Goal: Information Seeking & Learning: Find specific fact

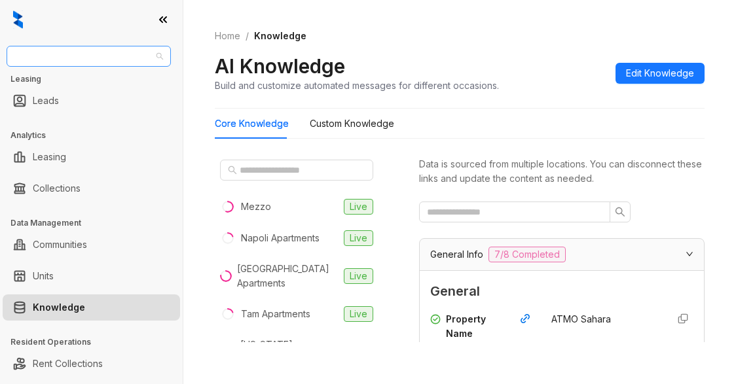
click at [43, 60] on span "AMG" at bounding box center [88, 56] width 149 height 20
type input "********"
click at [86, 84] on div "Case and Associates" at bounding box center [88, 82] width 143 height 14
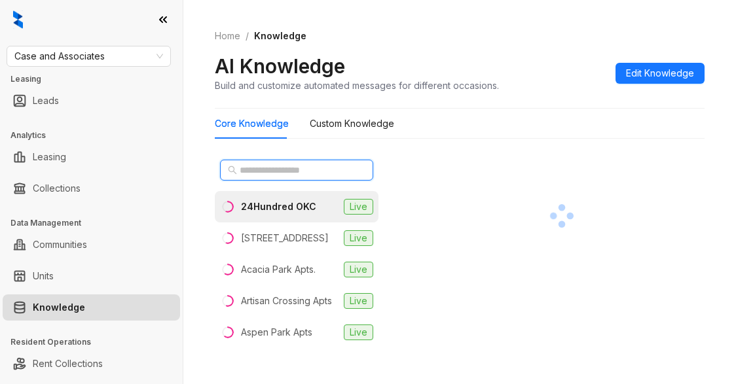
click at [248, 177] on input "text" at bounding box center [297, 170] width 115 height 14
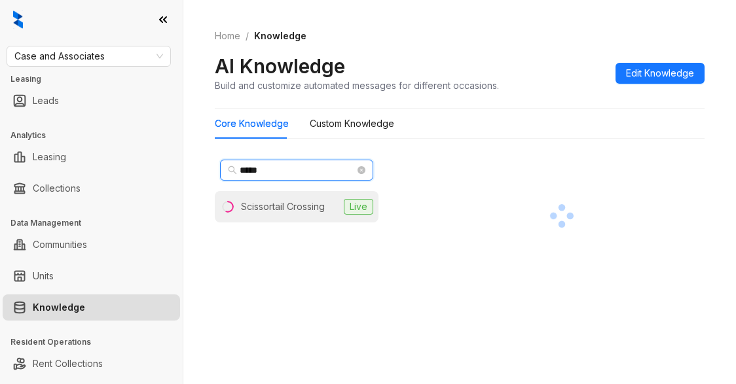
type input "*****"
click at [276, 205] on div "Scissortail Crossing" at bounding box center [283, 207] width 84 height 14
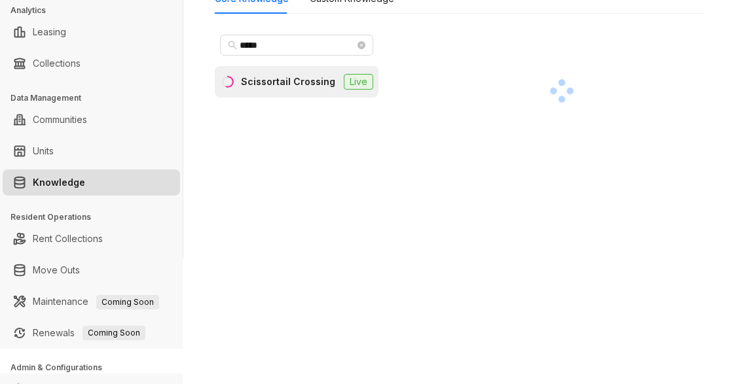
scroll to position [177, 0]
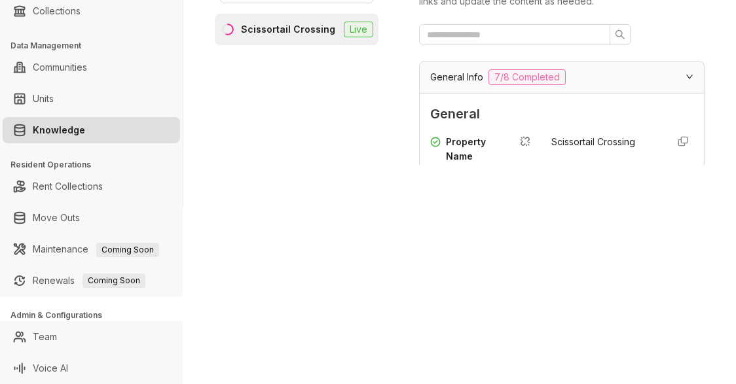
drag, startPoint x: 577, startPoint y: 209, endPoint x: 585, endPoint y: 204, distance: 10.0
click at [577, 209] on div "Case and Associates Leasing Leads Analytics Leasing Collections Data Management…" at bounding box center [368, 192] width 736 height 384
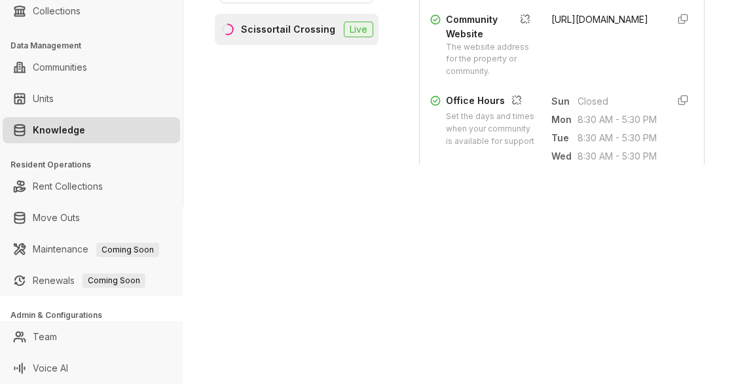
scroll to position [589, 0]
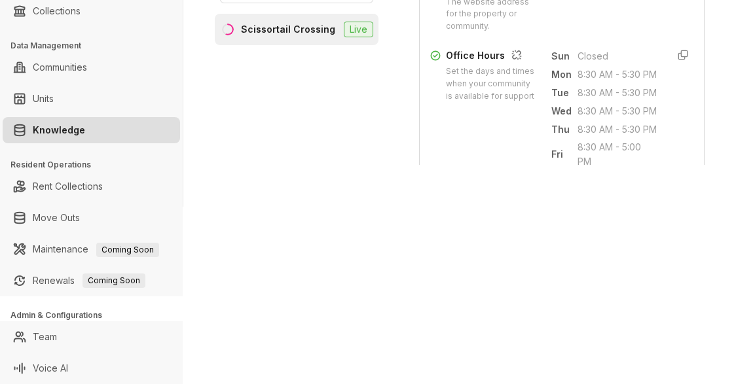
drag, startPoint x: 536, startPoint y: 20, endPoint x: 588, endPoint y: 82, distance: 80.8
click at [588, 33] on div "Community Website The website address for the property or community. https://ww…" at bounding box center [561, 0] width 263 height 66
copy span "https://www.caseusa.com/apartments/ok/broken-arrow/scissortail-crossing/"
drag, startPoint x: 523, startPoint y: 239, endPoint x: 683, endPoint y: 84, distance: 222.7
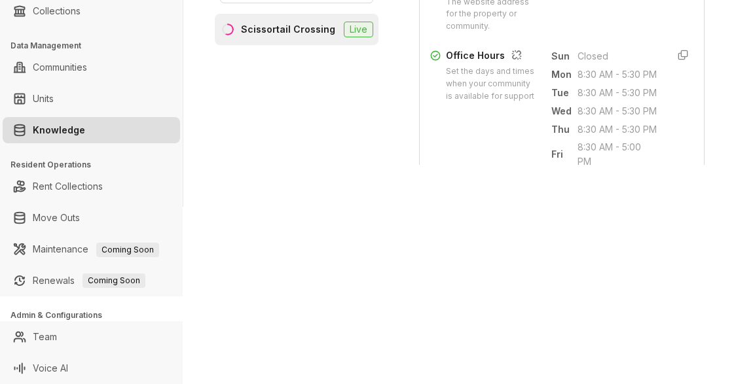
click at [544, 232] on div "Case and Associates Leasing Leads Analytics Leasing Collections Data Management…" at bounding box center [368, 192] width 736 height 384
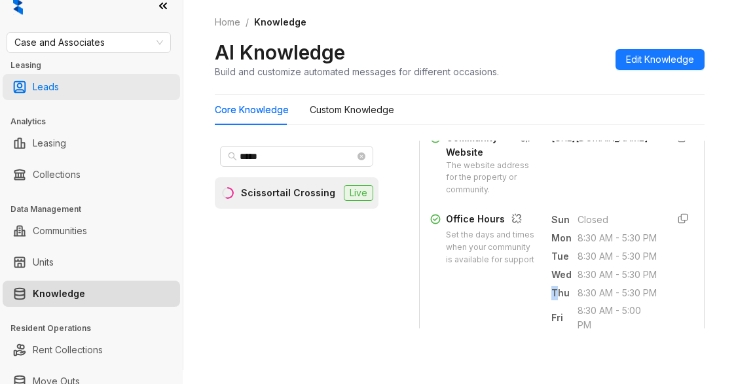
scroll to position [0, 0]
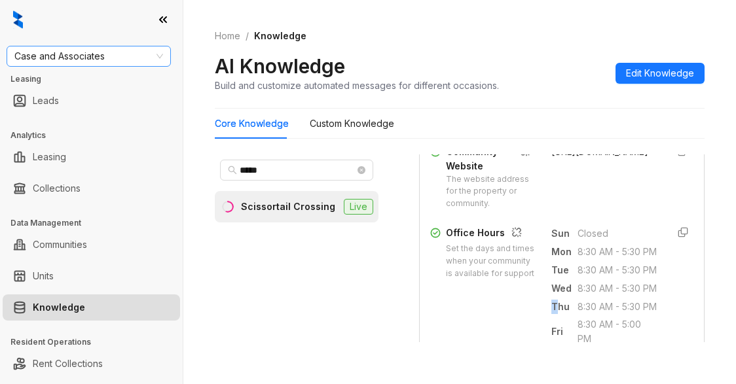
click at [115, 56] on span "Case and Associates" at bounding box center [88, 56] width 149 height 20
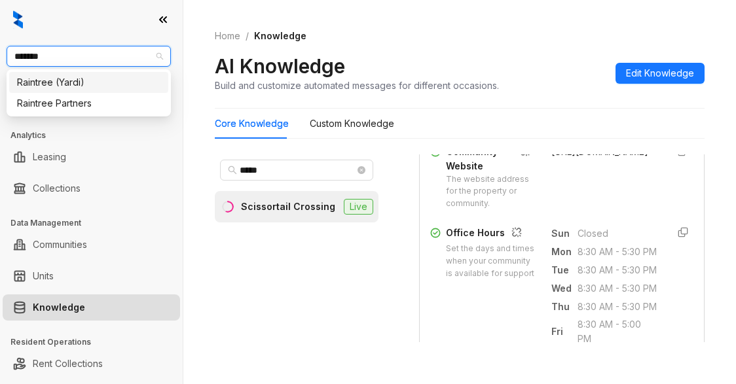
type input "********"
click at [87, 103] on div "Raintree Partners" at bounding box center [88, 103] width 143 height 14
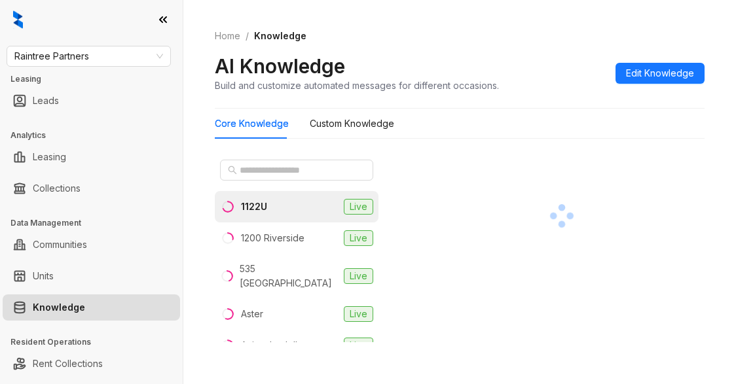
click at [249, 205] on div "1122U" at bounding box center [254, 207] width 26 height 14
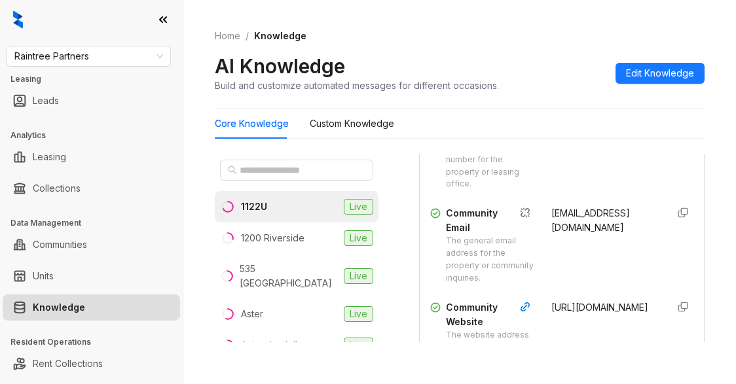
scroll to position [458, 0]
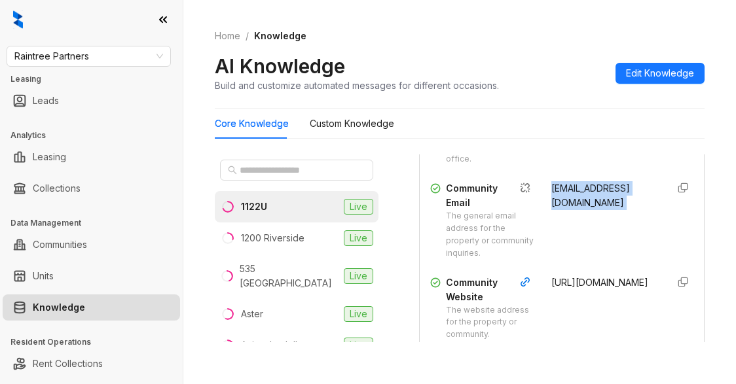
drag, startPoint x: 536, startPoint y: 218, endPoint x: 636, endPoint y: 225, distance: 101.0
click at [636, 225] on div "Community Email The general email address for the property or community inquiri…" at bounding box center [561, 220] width 263 height 78
copy div "1122u@greystar.com"
click at [578, 166] on div "(510) 704-8730" at bounding box center [603, 127] width 105 height 78
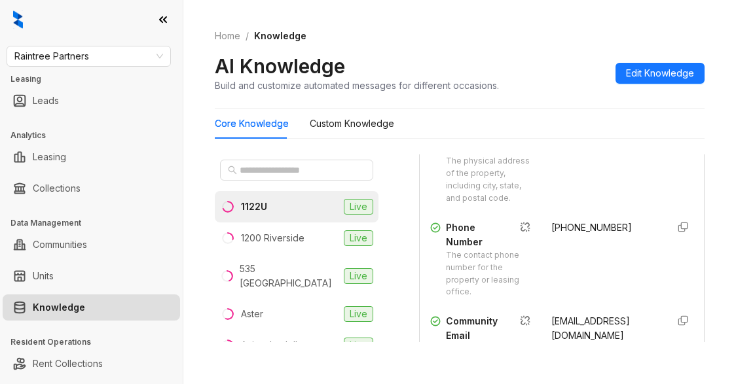
scroll to position [327, 0]
drag, startPoint x: 534, startPoint y: 257, endPoint x: 617, endPoint y: 261, distance: 83.2
click at [617, 261] on div "Phone Number The contact phone number for the property or leasing office. (510)…" at bounding box center [561, 258] width 263 height 78
copy span "(510) 704-8730"
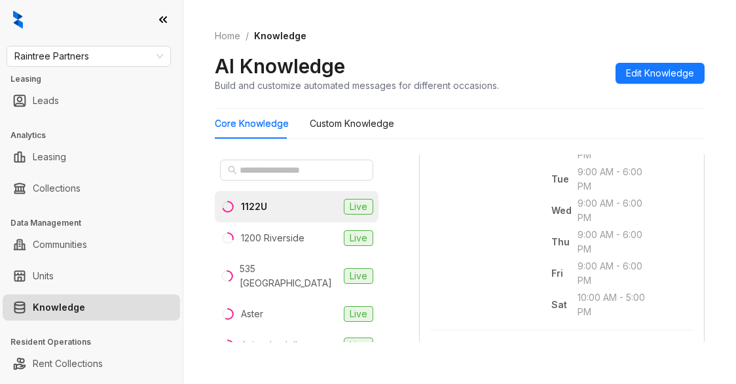
scroll to position [720, 0]
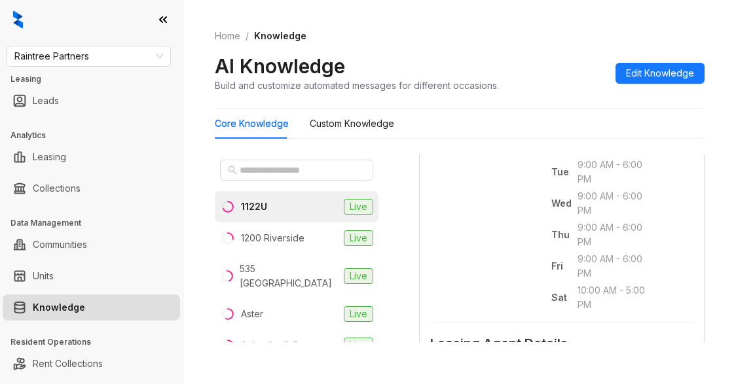
click at [481, 35] on ol "Home / Knowledge" at bounding box center [460, 36] width 490 height 14
click at [126, 54] on span "Raintree Partners" at bounding box center [88, 56] width 149 height 20
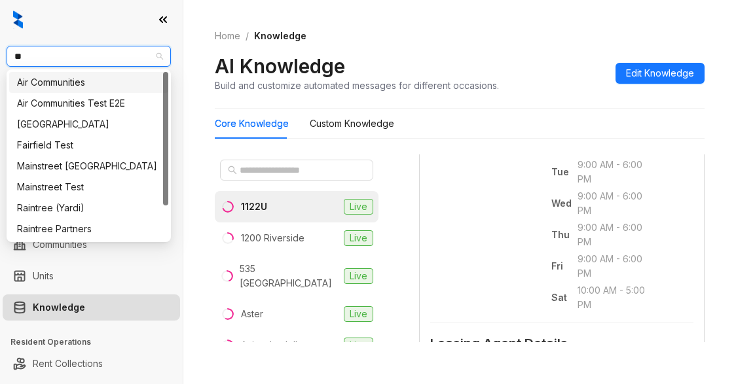
type input "***"
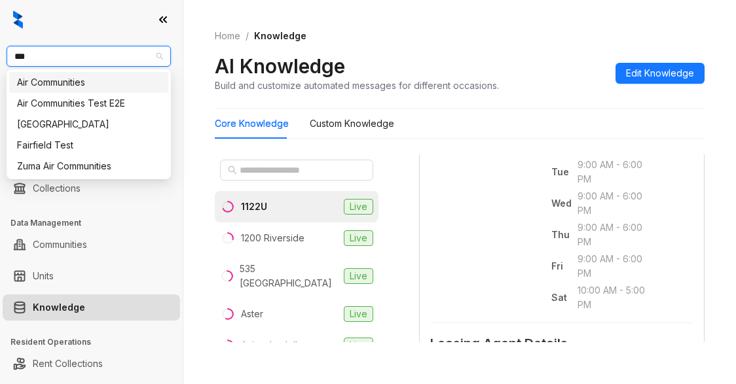
click at [98, 86] on div "Air Communities" at bounding box center [88, 82] width 143 height 14
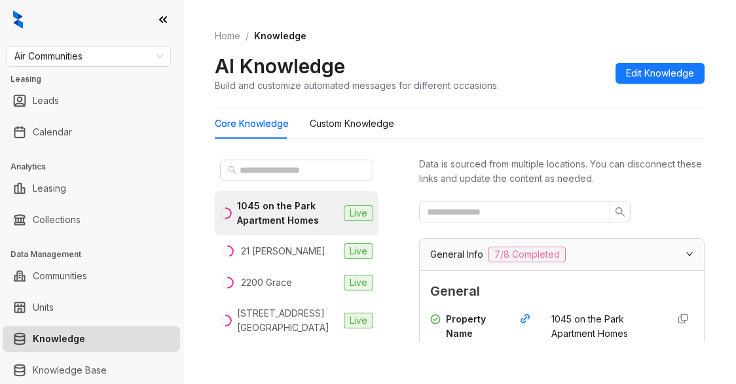
click at [504, 118] on div "Core Knowledge Custom Knowledge" at bounding box center [460, 124] width 490 height 30
click at [256, 165] on input "text" at bounding box center [297, 170] width 115 height 14
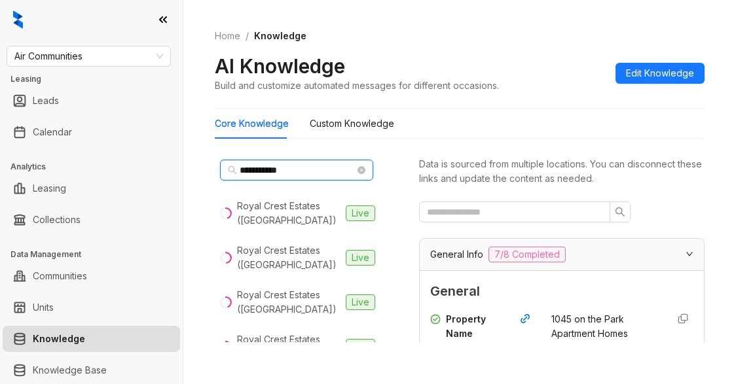
type input "**********"
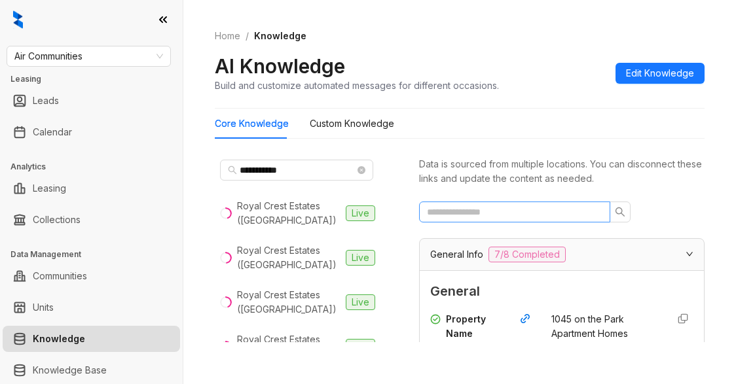
click at [479, 202] on span at bounding box center [514, 212] width 191 height 21
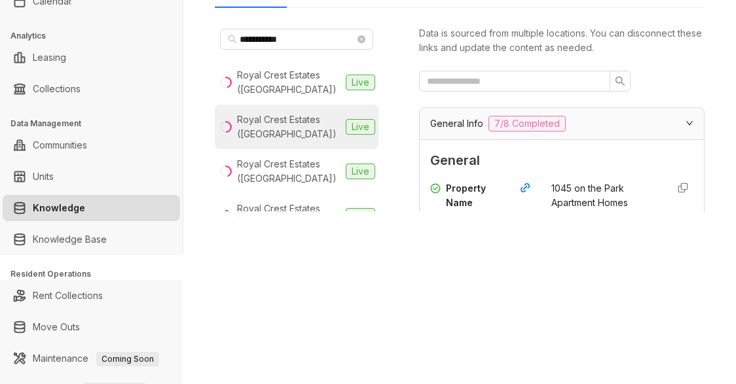
click at [259, 124] on div "Royal Crest Estates (Nashua)" at bounding box center [288, 127] width 103 height 29
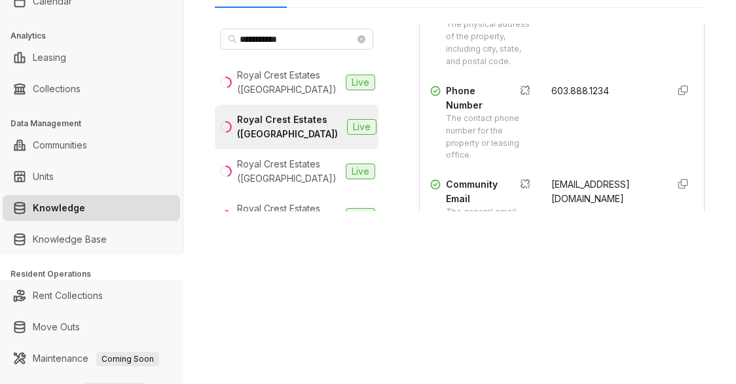
scroll to position [327, 0]
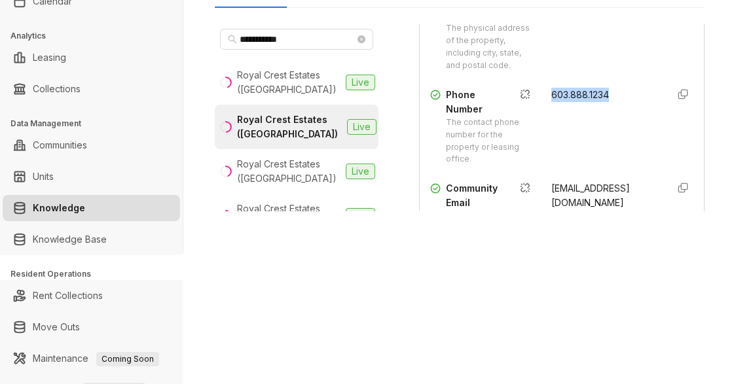
drag, startPoint x: 532, startPoint y: 128, endPoint x: 612, endPoint y: 131, distance: 80.6
click at [612, 131] on div "Phone Number The contact phone number for the property or leasing office. 603.8…" at bounding box center [561, 127] width 263 height 78
copy span "603.888.1234"
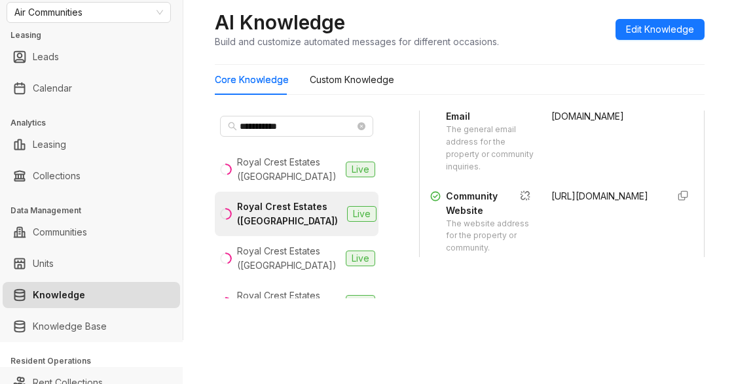
scroll to position [458, 0]
drag, startPoint x: 537, startPoint y: 140, endPoint x: 604, endPoint y: 179, distance: 78.0
click at [604, 174] on div "Community Email The general email address for the property or community inquiri…" at bounding box center [561, 135] width 263 height 78
copy span "042393.royalcrest-nashua@aircommunities.com"
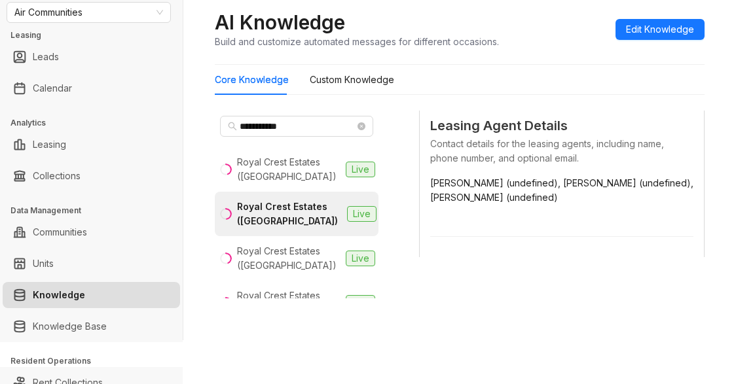
scroll to position [851, 0]
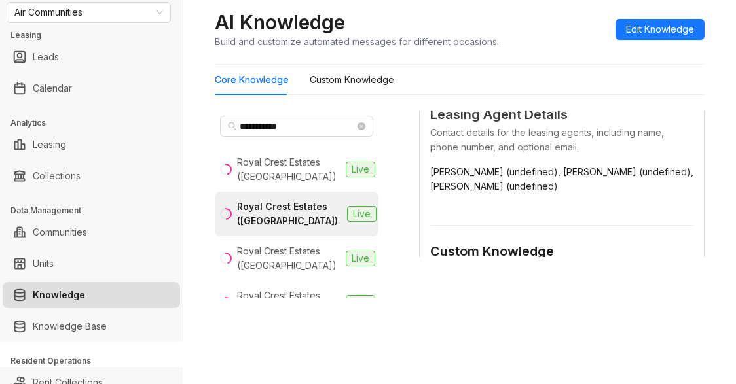
click at [526, 39] on div "AI Knowledge Build and customize automated messages for different occasions. Ed…" at bounding box center [460, 29] width 490 height 39
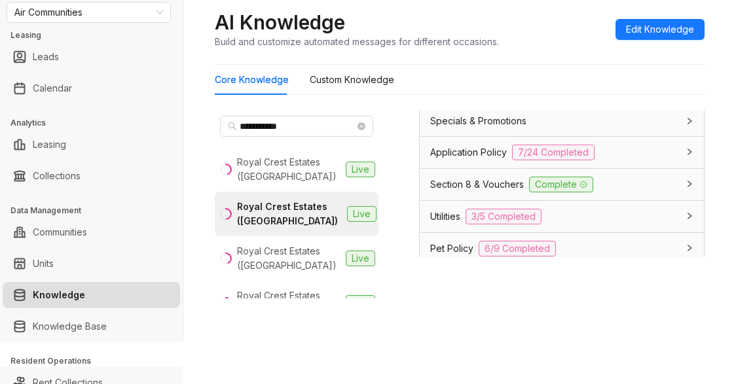
scroll to position [1244, 0]
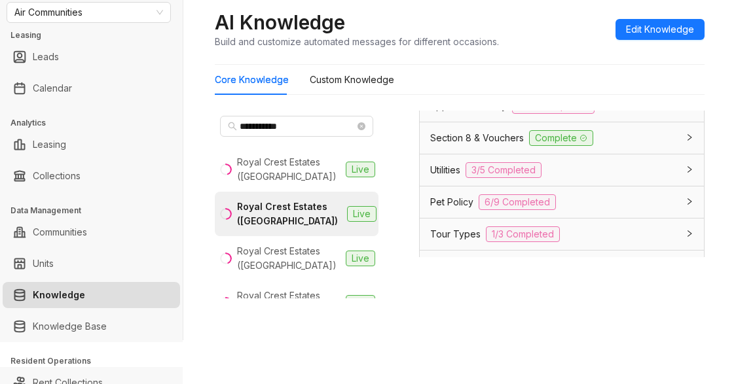
click at [464, 113] on span "Application Policy" at bounding box center [468, 106] width 77 height 14
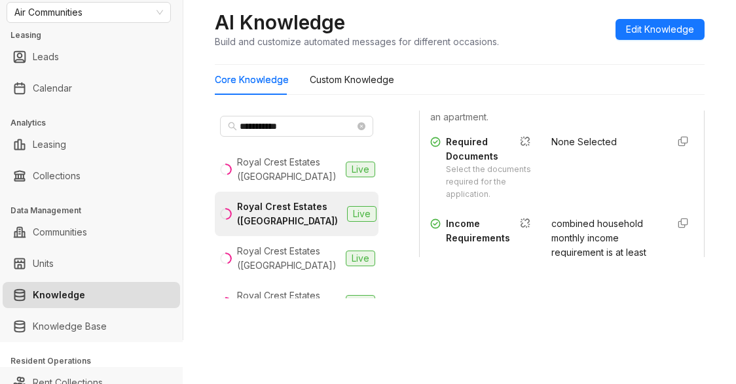
scroll to position [0, 0]
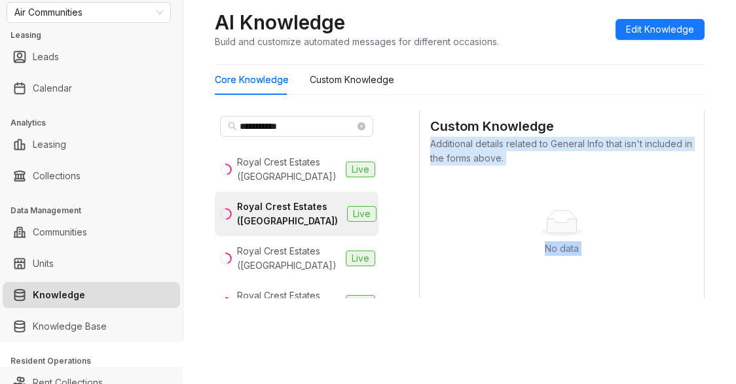
drag, startPoint x: 539, startPoint y: 234, endPoint x: 604, endPoint y: 180, distance: 84.7
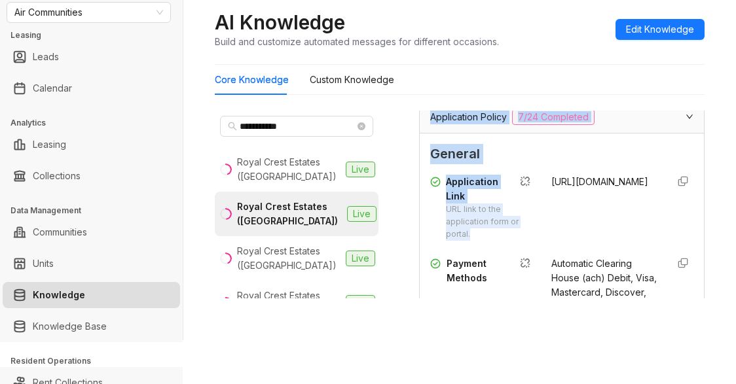
scroll to position [1279, 0]
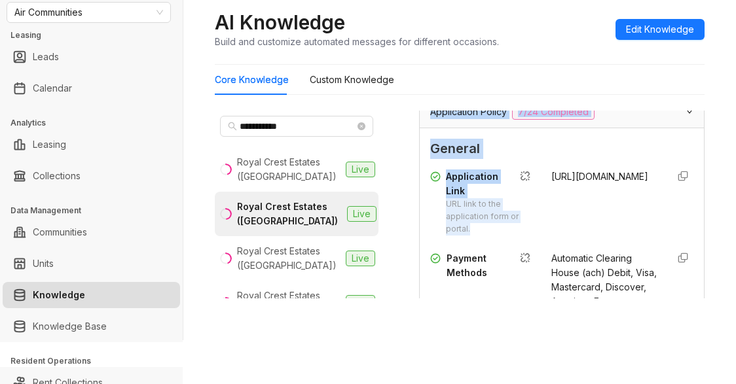
click at [564, 159] on span "General" at bounding box center [561, 149] width 263 height 20
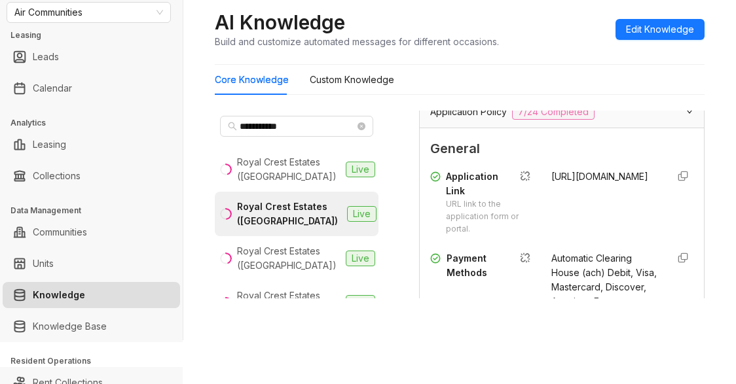
drag, startPoint x: 537, startPoint y: 240, endPoint x: 576, endPoint y: 253, distance: 41.4
click at [576, 236] on div "http://royalcrestnashua.com" at bounding box center [603, 203] width 105 height 66
copy span "http://royalcrestnashua.com"
click at [527, 23] on div "AI Knowledge Build and customize automated messages for different occasions. Ed…" at bounding box center [460, 29] width 490 height 39
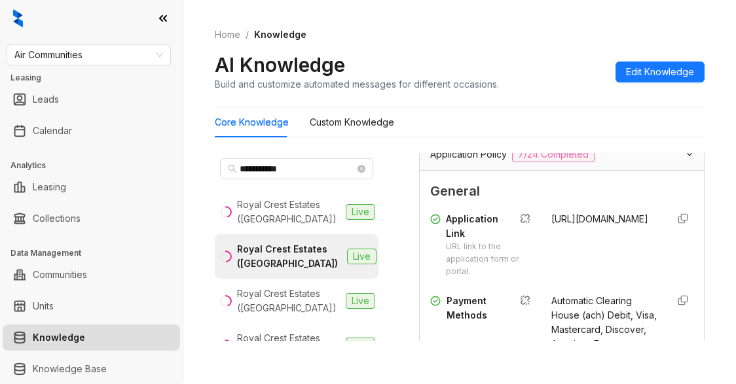
scroll to position [0, 0]
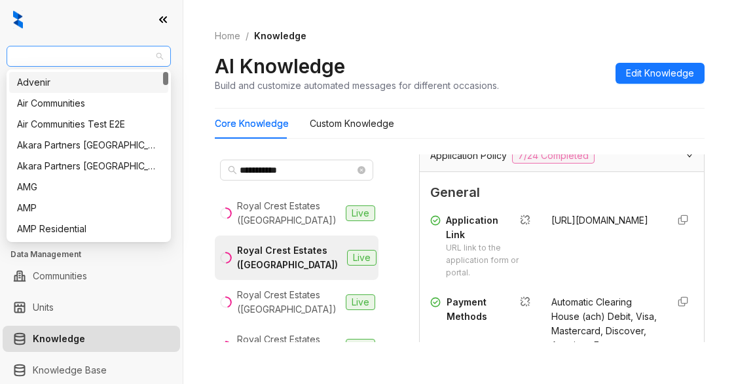
click at [102, 58] on span "Air Communities" at bounding box center [88, 56] width 149 height 20
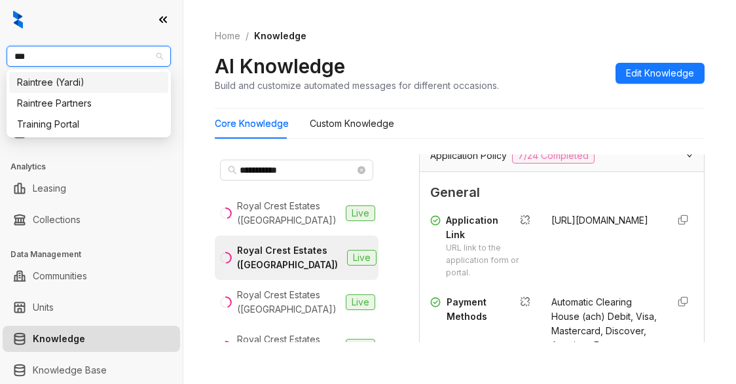
type input "****"
click at [111, 106] on div "Raintree Partners" at bounding box center [88, 103] width 143 height 14
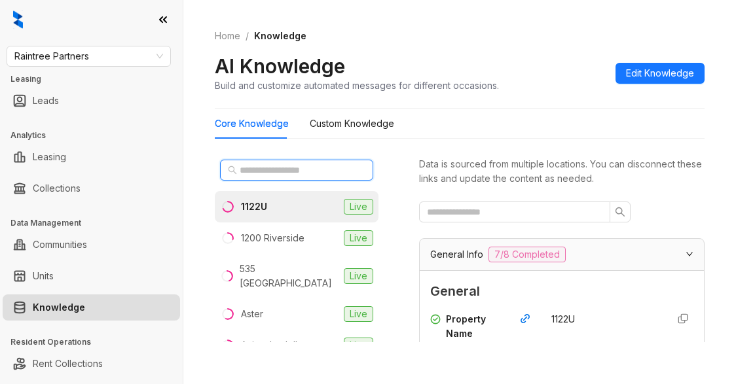
click at [259, 172] on input "text" at bounding box center [297, 170] width 115 height 14
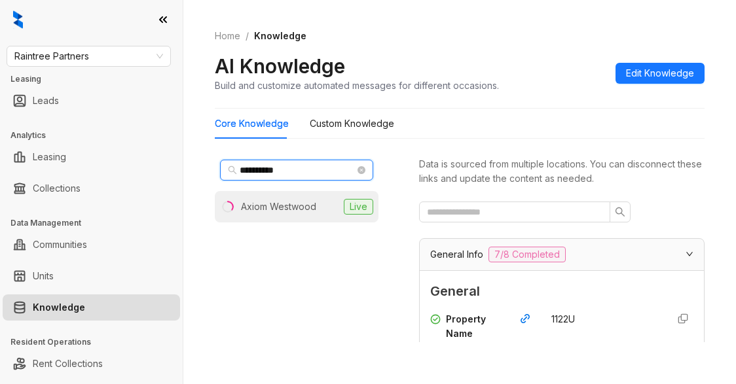
type input "**********"
click at [293, 202] on div "Axiom Westwood" at bounding box center [278, 207] width 75 height 14
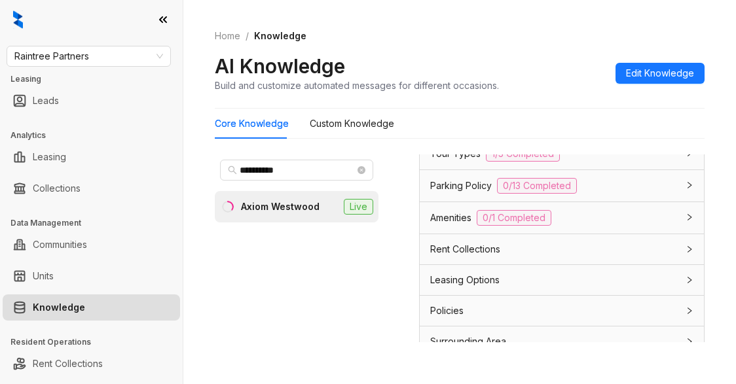
scroll to position [1381, 0]
click at [451, 163] on span "Tour Types" at bounding box center [455, 156] width 50 height 14
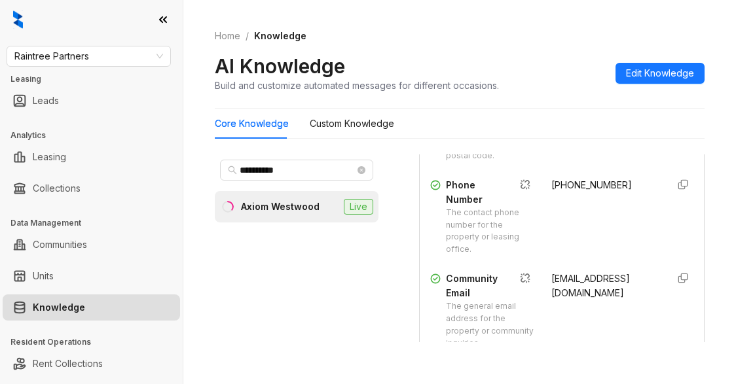
scroll to position [333, 0]
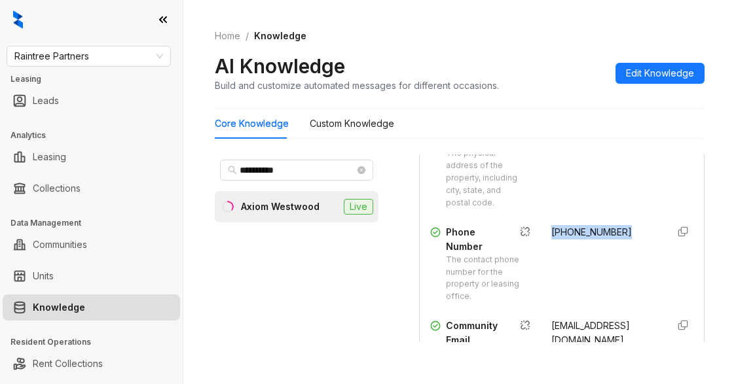
drag, startPoint x: 535, startPoint y: 259, endPoint x: 609, endPoint y: 261, distance: 74.0
click at [609, 261] on div "Phone Number The contact phone number for the property or leasing office. (310)…" at bounding box center [561, 264] width 263 height 78
copy span "(310) 208-6735"
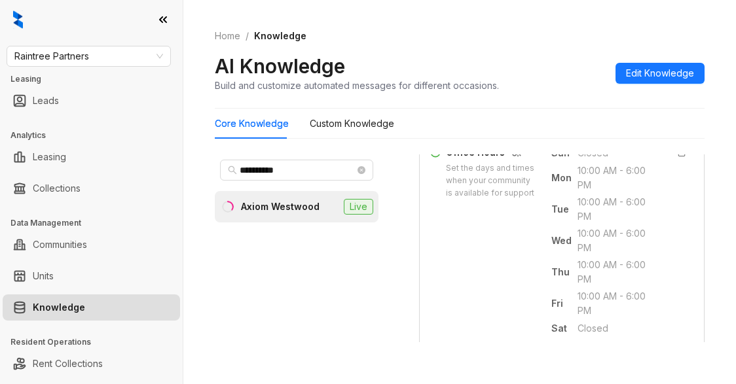
scroll to position [661, 0]
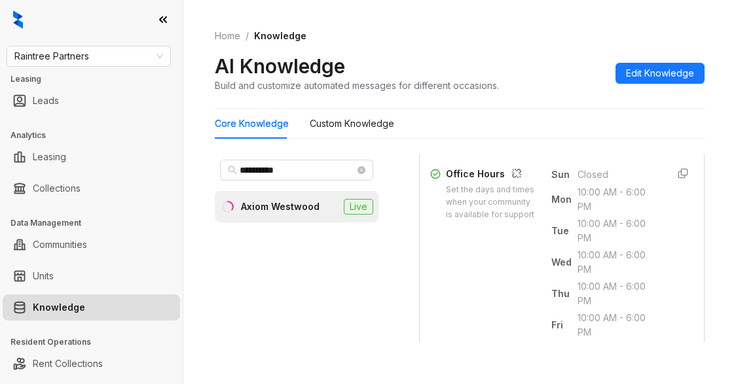
click at [551, 35] on ol "Home / Knowledge" at bounding box center [460, 36] width 490 height 14
click at [502, 118] on div "Core Knowledge Custom Knowledge" at bounding box center [460, 124] width 490 height 30
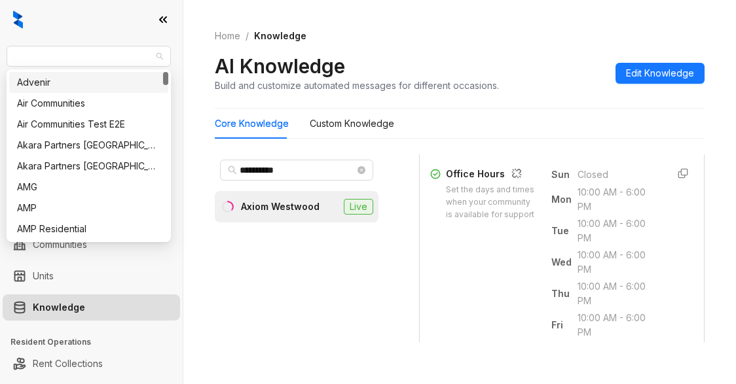
drag, startPoint x: 141, startPoint y: 56, endPoint x: 6, endPoint y: 48, distance: 135.1
click at [6, 48] on div "Raintree Partners Leasing Leads Analytics Leasing Collections Data Management C…" at bounding box center [91, 192] width 183 height 384
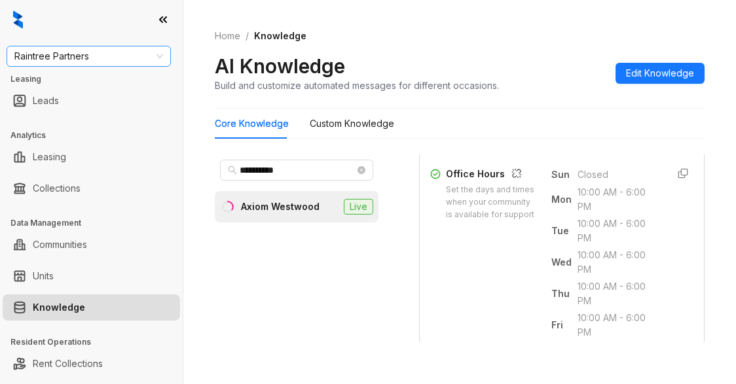
click at [14, 54] on div "Raintree Partners" at bounding box center [89, 56] width 164 height 21
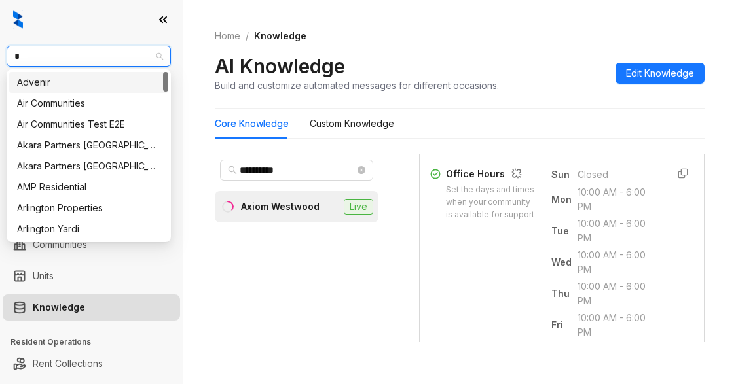
type input "**"
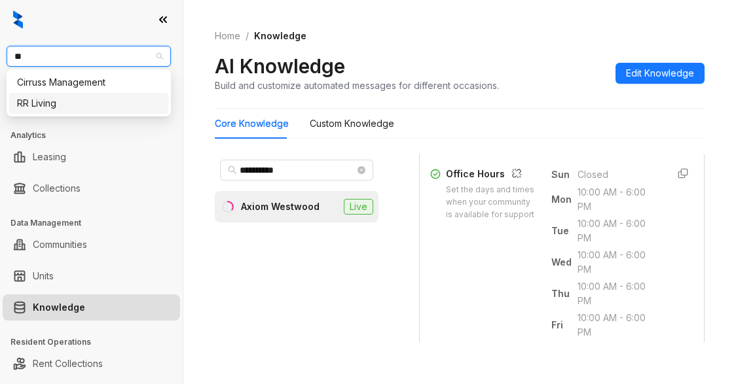
click at [24, 103] on div "RR Living" at bounding box center [88, 103] width 143 height 14
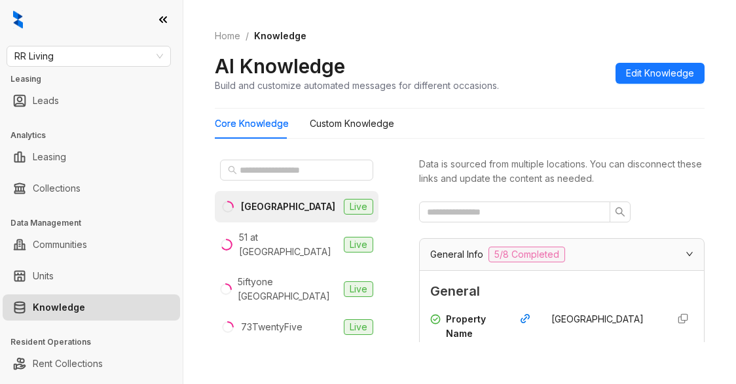
click at [499, 51] on div "Home / Knowledge AI Knowledge Build and customize automated messages for differ…" at bounding box center [460, 61] width 490 height 96
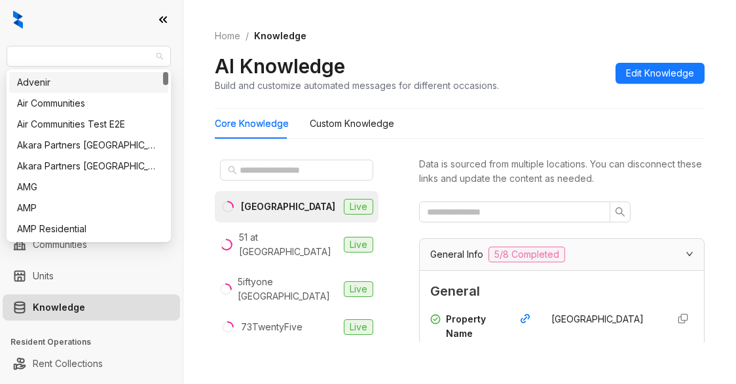
drag, startPoint x: 65, startPoint y: 55, endPoint x: 3, endPoint y: 56, distance: 62.2
click at [3, 56] on div "RR Living Leasing Leads Analytics Leasing Collections Data Management Communiti…" at bounding box center [91, 192] width 183 height 384
click at [49, 105] on div "Air Communities" at bounding box center [88, 103] width 143 height 14
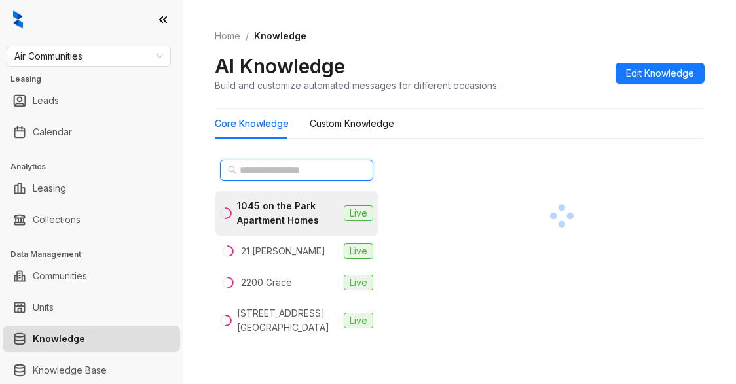
click at [266, 172] on input "text" at bounding box center [297, 170] width 115 height 14
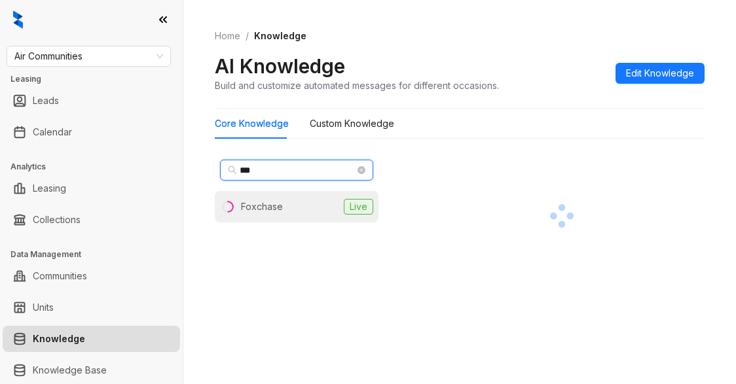
type input "***"
click at [301, 208] on li "Foxchase Live" at bounding box center [297, 206] width 164 height 31
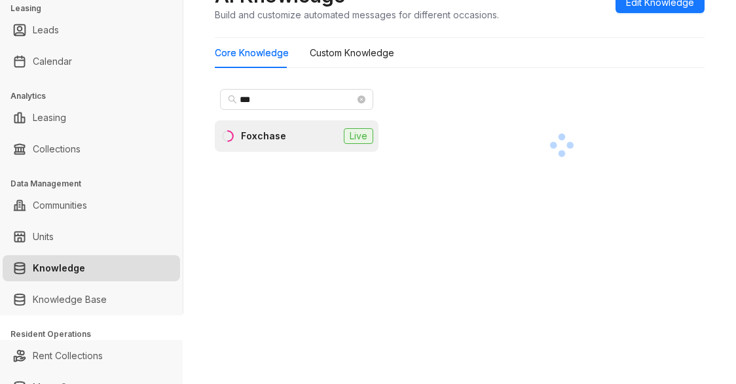
scroll to position [44, 0]
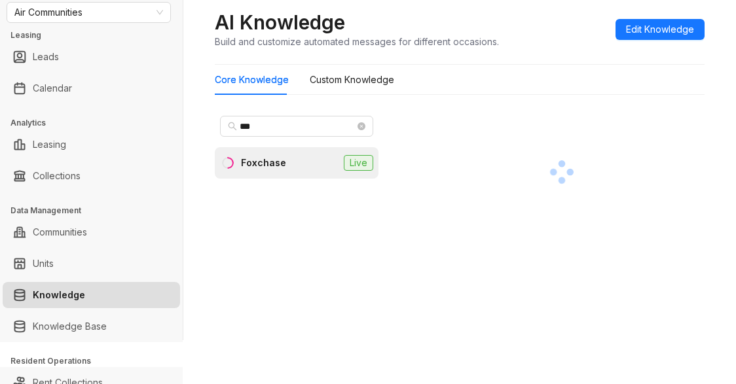
click at [259, 160] on div "Foxchase" at bounding box center [263, 163] width 45 height 14
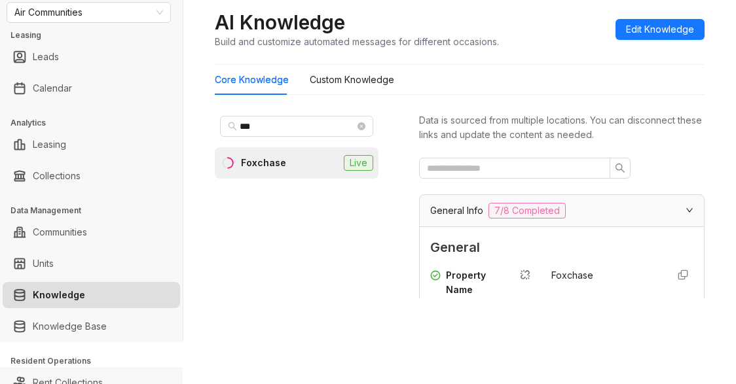
click at [516, 314] on div "Home / Knowledge AI Knowledge Build and customize automated messages for differ…" at bounding box center [459, 148] width 553 height 384
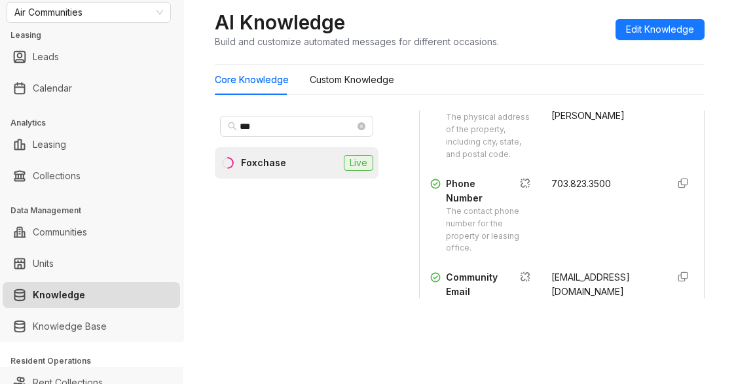
scroll to position [327, 0]
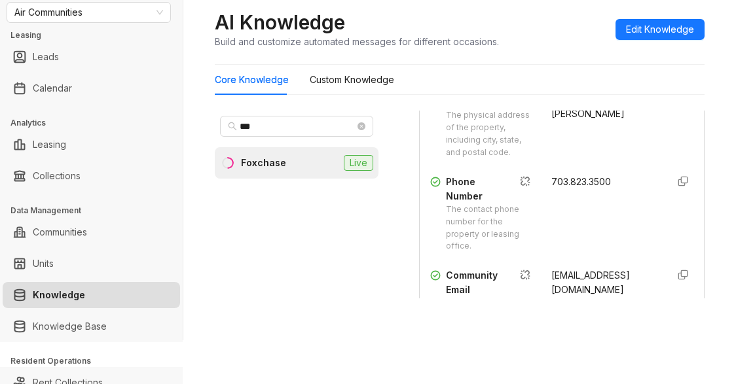
click at [554, 158] on div "766 N Howard Street" at bounding box center [603, 125] width 105 height 66
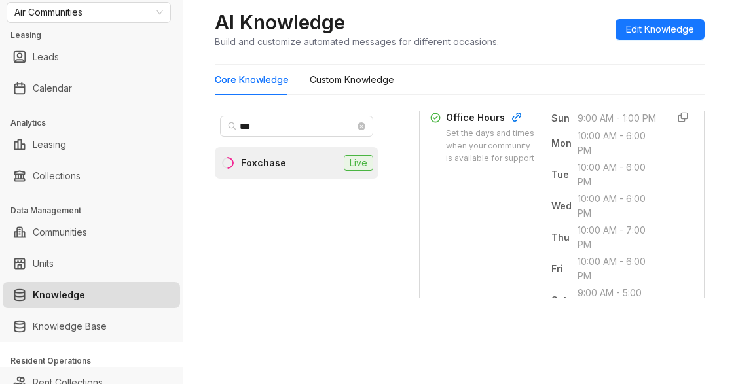
scroll to position [655, 0]
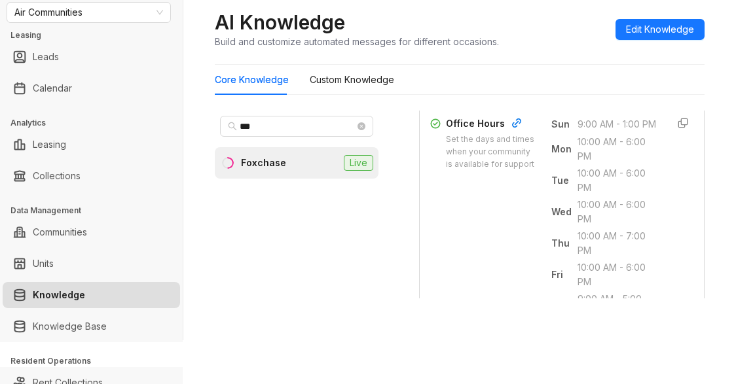
click at [357, 312] on div "Home / Knowledge AI Knowledge Build and customize automated messages for differ…" at bounding box center [459, 148] width 553 height 384
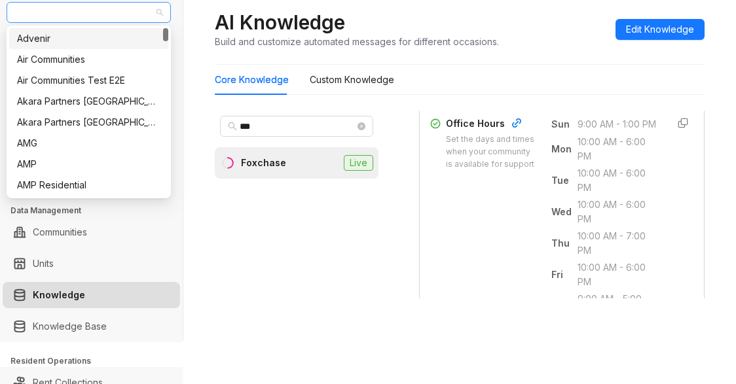
click at [98, 14] on span "Air Communities" at bounding box center [88, 13] width 149 height 20
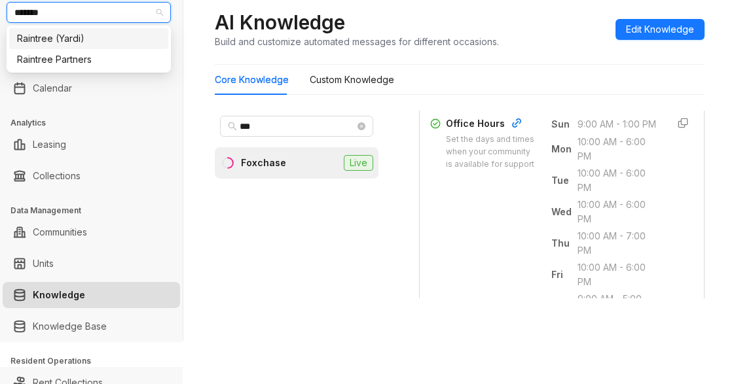
type input "********"
click at [88, 53] on div "Raintree Partners" at bounding box center [88, 59] width 143 height 14
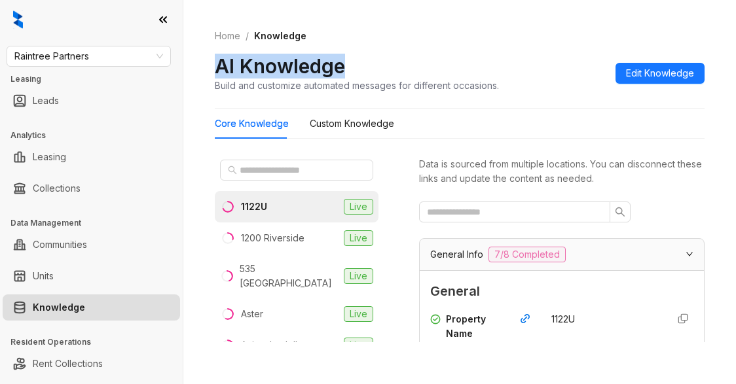
drag, startPoint x: 545, startPoint y: 43, endPoint x: 544, endPoint y: 51, distance: 8.5
click at [544, 50] on div "Home / Knowledge AI Knowledge Build and customize automated messages for differ…" at bounding box center [460, 61] width 490 height 96
click at [467, 50] on div "Home / Knowledge AI Knowledge Build and customize automated messages for differ…" at bounding box center [460, 61] width 490 height 96
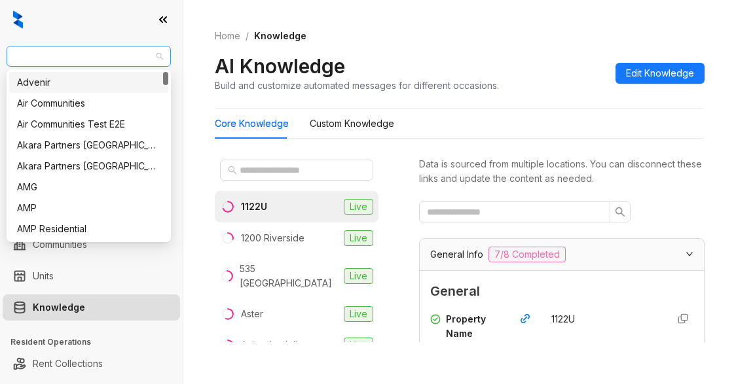
click at [109, 62] on span "Raintree Partners" at bounding box center [88, 56] width 149 height 20
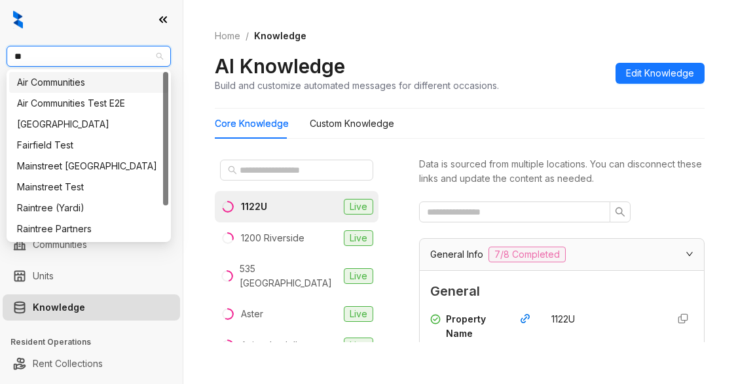
type input "***"
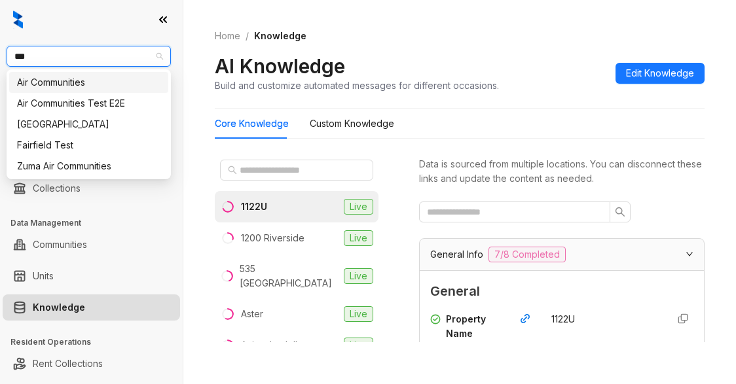
click at [77, 82] on div "Air Communities" at bounding box center [88, 82] width 143 height 14
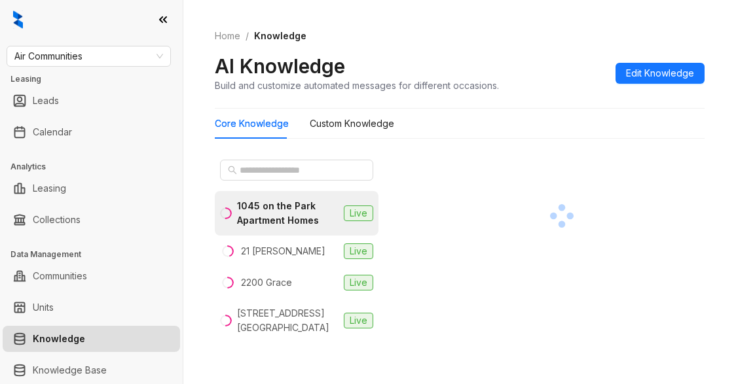
click at [471, 54] on div "AI Knowledge" at bounding box center [357, 66] width 284 height 25
click at [270, 164] on input "text" at bounding box center [297, 170] width 115 height 14
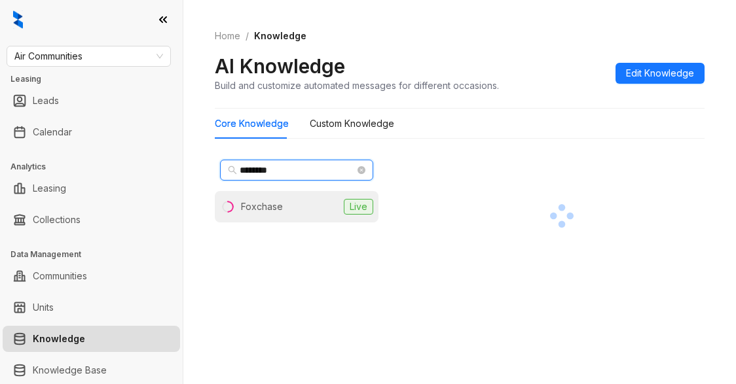
type input "********"
click at [256, 216] on li "Foxchase Live" at bounding box center [297, 206] width 164 height 31
click at [475, 115] on div "Core Knowledge Custom Knowledge" at bounding box center [460, 124] width 490 height 30
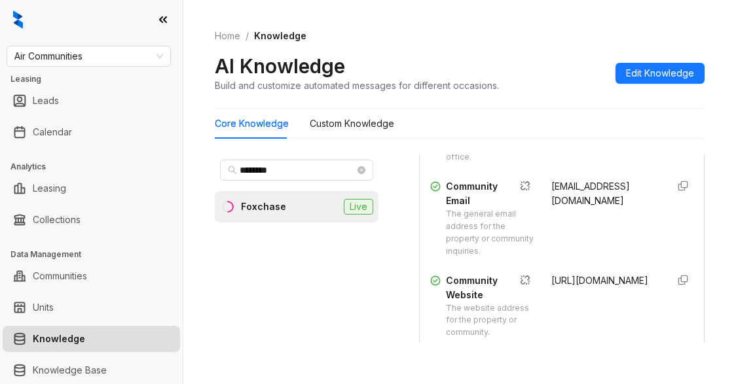
scroll to position [458, 0]
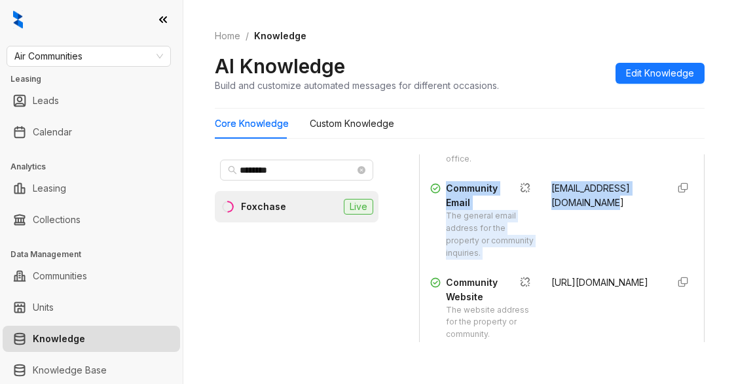
drag, startPoint x: 446, startPoint y: 222, endPoint x: 610, endPoint y: 235, distance: 164.8
click at [610, 235] on div "Community Email The general email address for the property or community inquiri…" at bounding box center [561, 220] width 263 height 78
drag, startPoint x: 598, startPoint y: 259, endPoint x: 575, endPoint y: 249, distance: 25.5
click at [598, 257] on div "foxchase@aircommunities.com" at bounding box center [603, 220] width 105 height 78
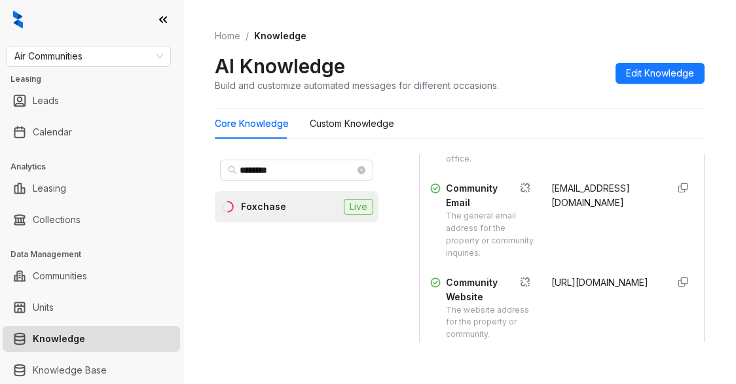
click at [587, 166] on div "703.823.3500" at bounding box center [603, 127] width 105 height 78
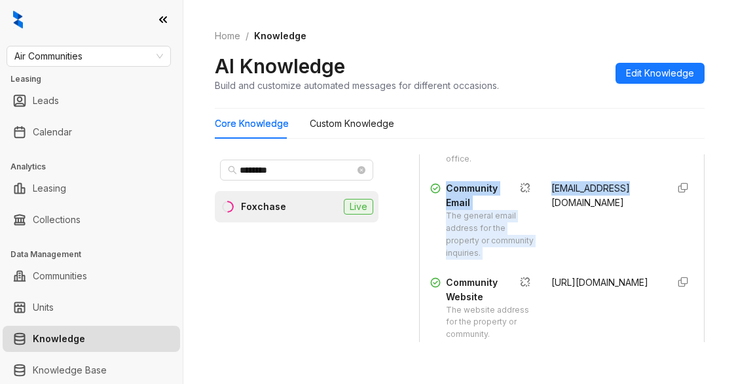
drag, startPoint x: 448, startPoint y: 223, endPoint x: 619, endPoint y: 228, distance: 170.9
click at [619, 228] on div "Community Email The general email address for the property or community inquiri…" at bounding box center [561, 220] width 263 height 78
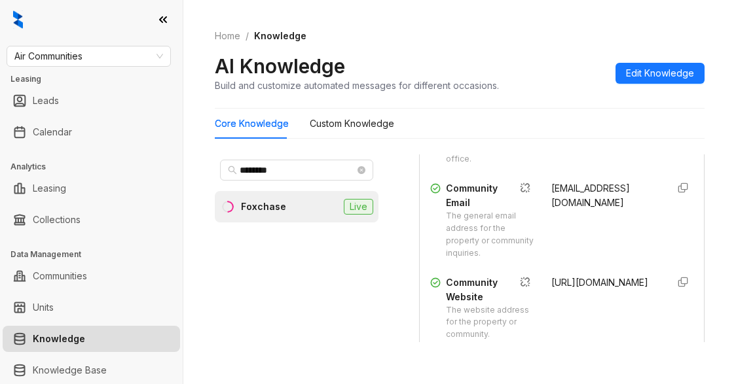
click at [618, 243] on div "foxchase@aircommunities.com" at bounding box center [603, 220] width 105 height 78
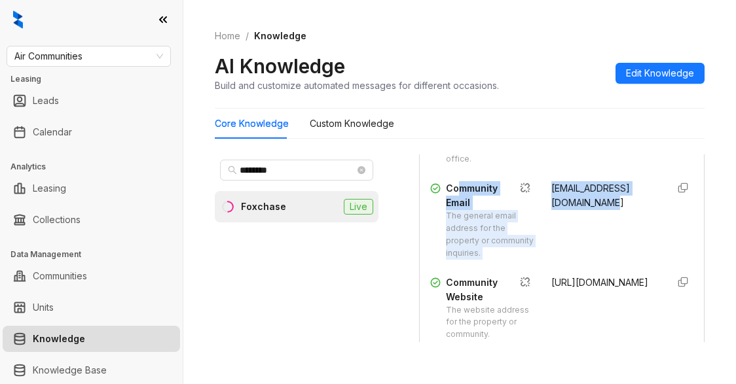
drag, startPoint x: 611, startPoint y: 240, endPoint x: 462, endPoint y: 217, distance: 150.3
click at [462, 217] on div "Community Email The general email address for the property or community inquiri…" at bounding box center [561, 220] width 263 height 78
click at [589, 212] on div "Property Name The name of the property or apartment complex. Foxchase Property …" at bounding box center [561, 98] width 263 height 498
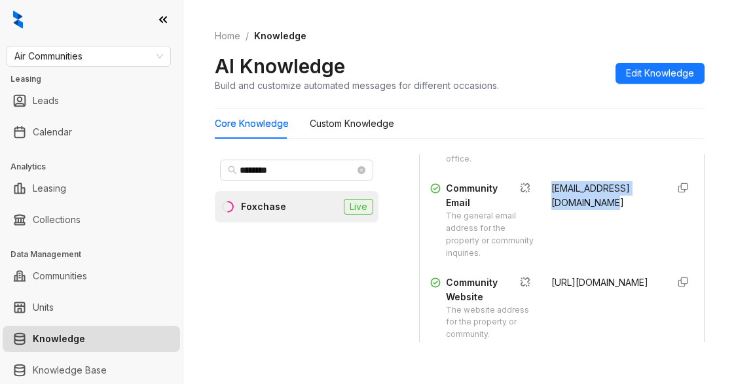
drag, startPoint x: 536, startPoint y: 221, endPoint x: 606, endPoint y: 238, distance: 72.9
click at [606, 238] on div "Community Email The general email address for the property or community inquiri…" at bounding box center [561, 220] width 263 height 78
copy span "foxchase@aircommunities.com"
click at [315, 312] on div "******** Foxchase Live" at bounding box center [297, 249] width 164 height 188
click at [575, 162] on div "703.823.3500" at bounding box center [603, 127] width 105 height 78
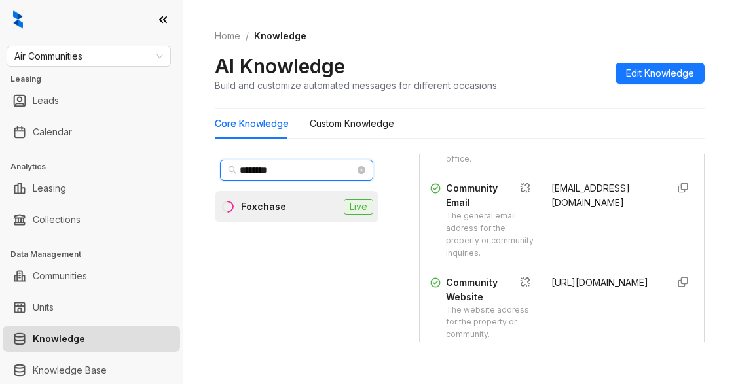
click at [287, 166] on input "********" at bounding box center [297, 170] width 115 height 14
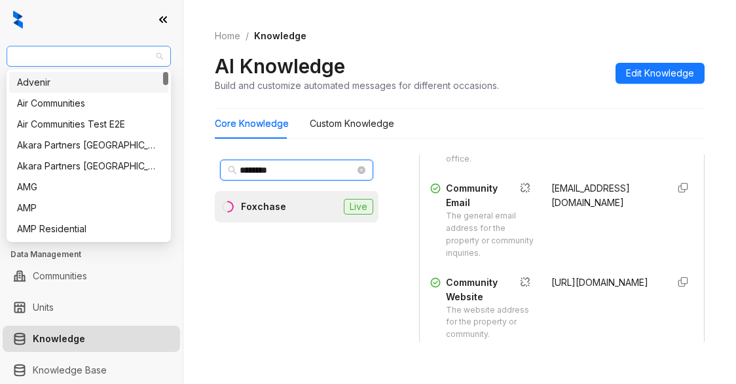
drag, startPoint x: 95, startPoint y: 62, endPoint x: 46, endPoint y: 58, distance: 49.3
click at [46, 58] on span "Air Communities" at bounding box center [88, 56] width 149 height 20
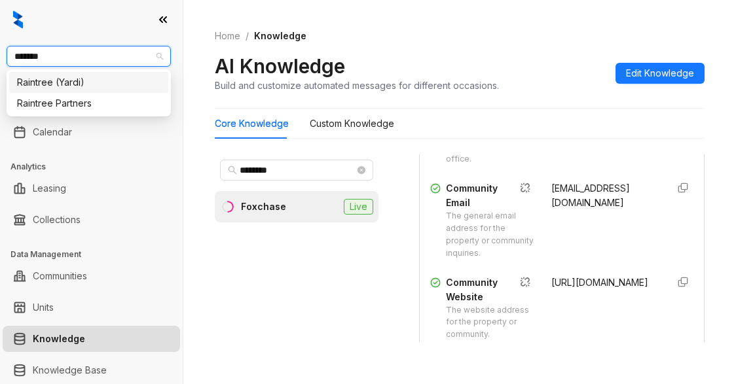
type input "********"
click at [98, 105] on div "Raintree Partners" at bounding box center [88, 103] width 143 height 14
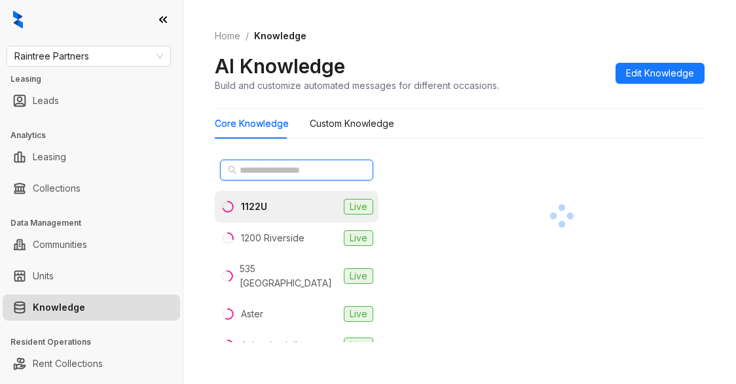
click at [270, 164] on input "text" at bounding box center [297, 170] width 115 height 14
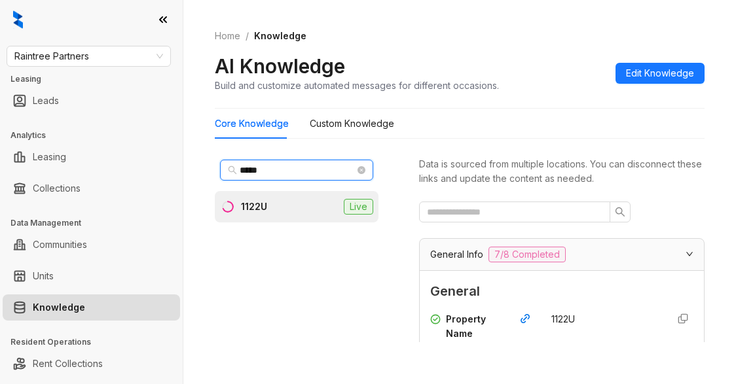
type input "*****"
click at [283, 211] on li "1122U Live" at bounding box center [297, 206] width 164 height 31
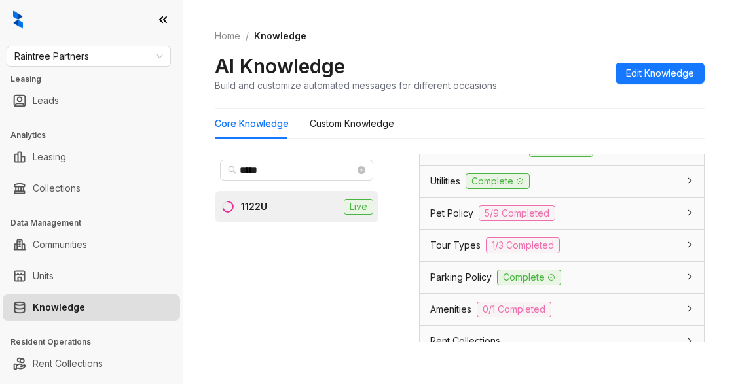
scroll to position [1375, 0]
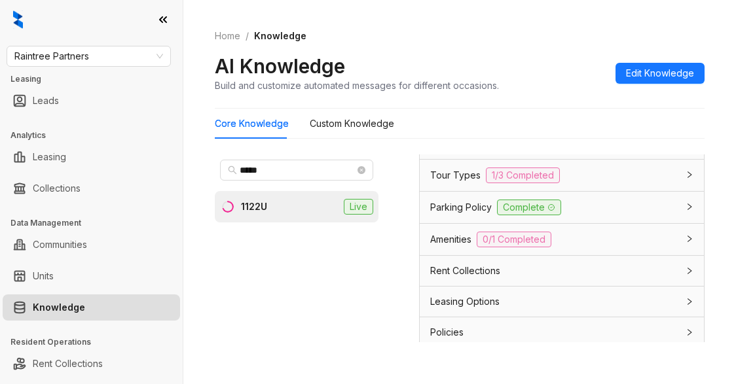
click at [461, 215] on span "Parking Policy" at bounding box center [461, 207] width 62 height 14
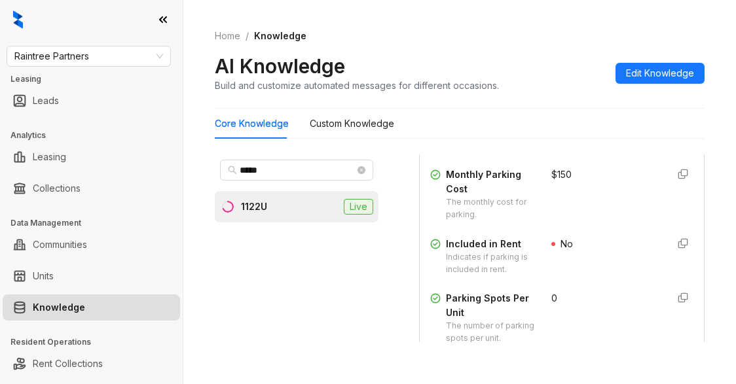
scroll to position [1571, 0]
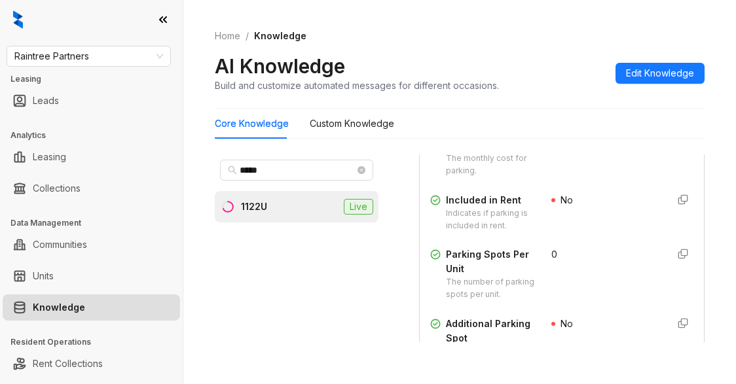
click at [546, 119] on div "Core Knowledge Custom Knowledge" at bounding box center [460, 124] width 490 height 30
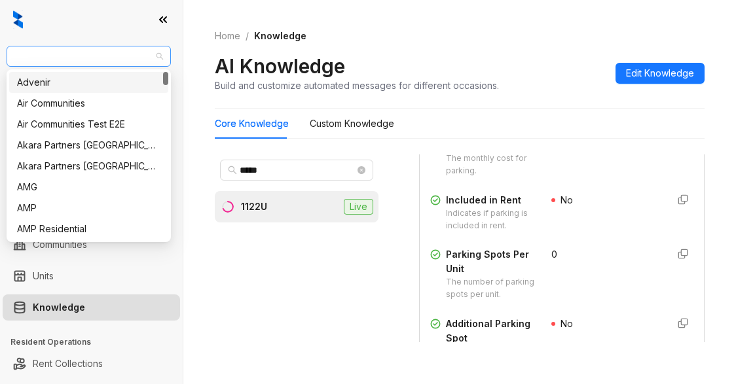
click at [102, 52] on span "Raintree Partners" at bounding box center [88, 56] width 149 height 20
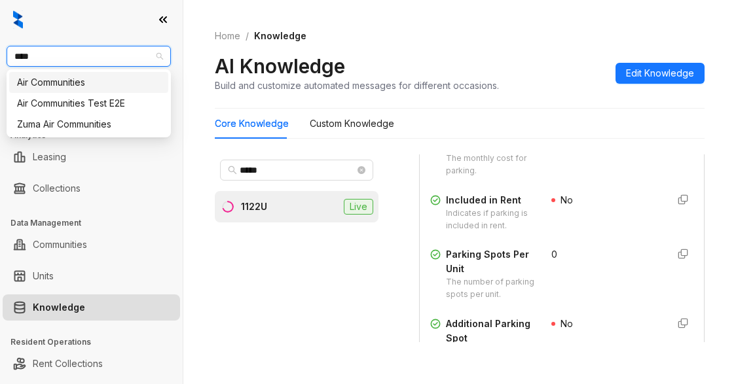
type input "*****"
click at [54, 83] on div "Air Communities" at bounding box center [88, 82] width 143 height 14
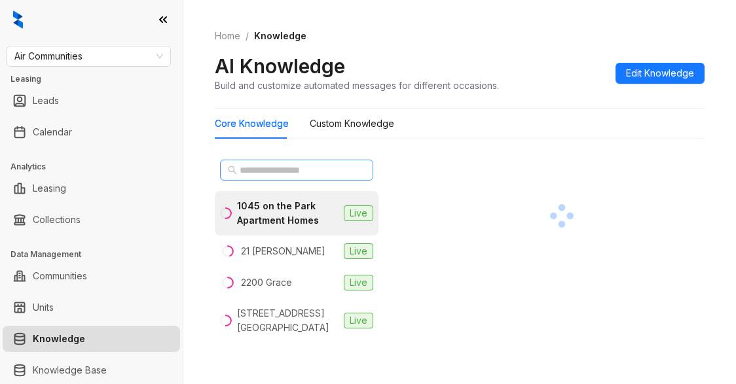
click at [270, 178] on span at bounding box center [296, 170] width 153 height 21
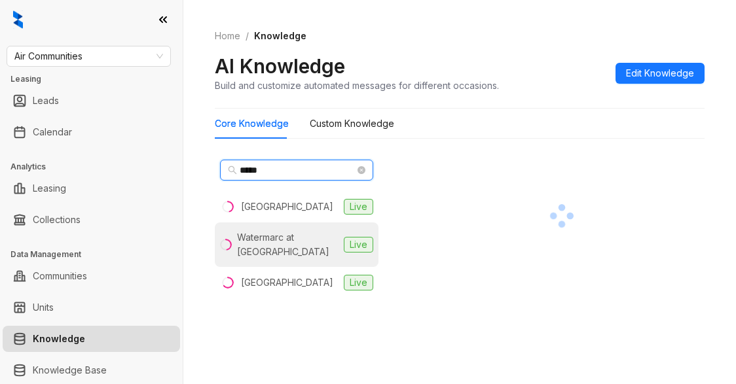
type input "*****"
click at [257, 239] on div "Watermarc at [GEOGRAPHIC_DATA]" at bounding box center [287, 244] width 101 height 29
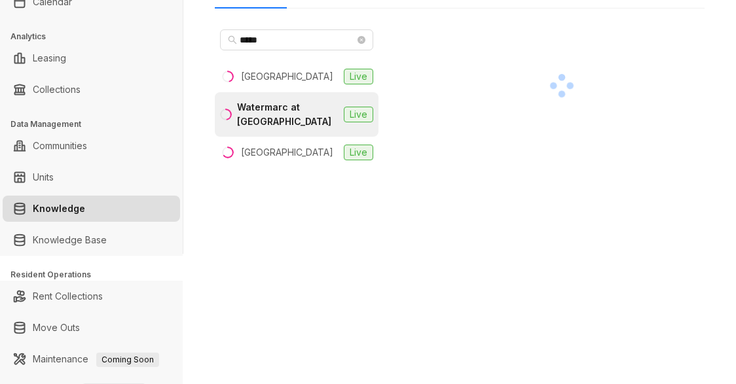
scroll to position [175, 0]
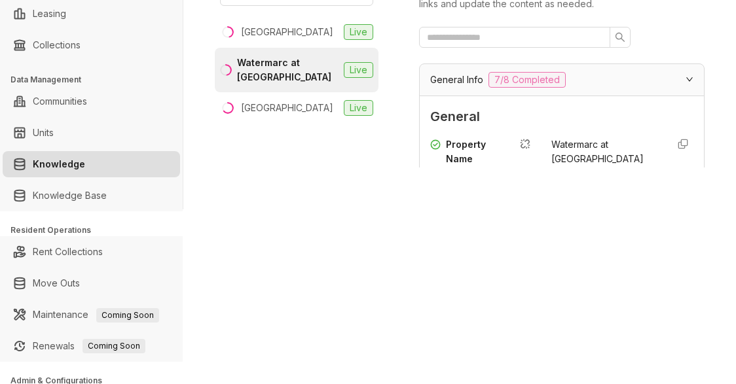
click at [501, 213] on div "Air Communities Leasing Leads Calendar Analytics Leasing Collections Data Manag…" at bounding box center [368, 192] width 736 height 384
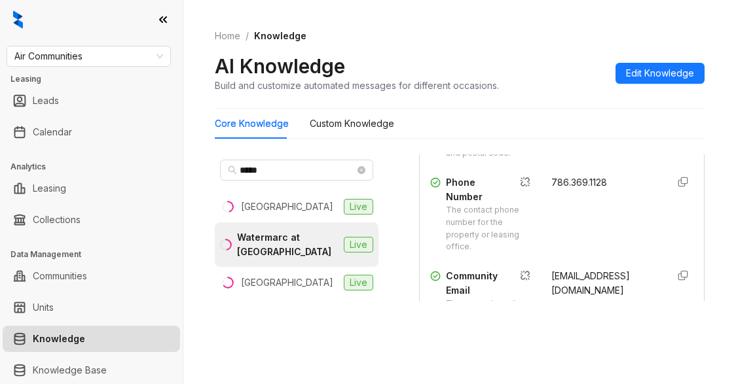
scroll to position [327, 0]
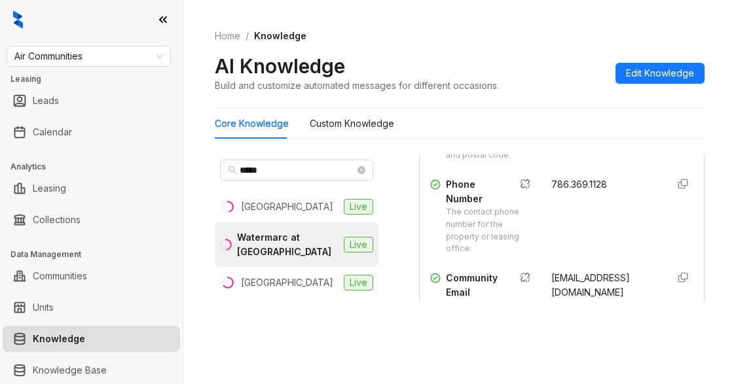
click at [551, 190] on span "786.369.1128" at bounding box center [579, 184] width 56 height 11
drag, startPoint x: 538, startPoint y: 219, endPoint x: 602, endPoint y: 223, distance: 64.2
click at [602, 223] on div "786.369.1128" at bounding box center [603, 216] width 105 height 78
copy span "786.369.1128"
click at [559, 255] on div "786.369.1128" at bounding box center [603, 216] width 105 height 78
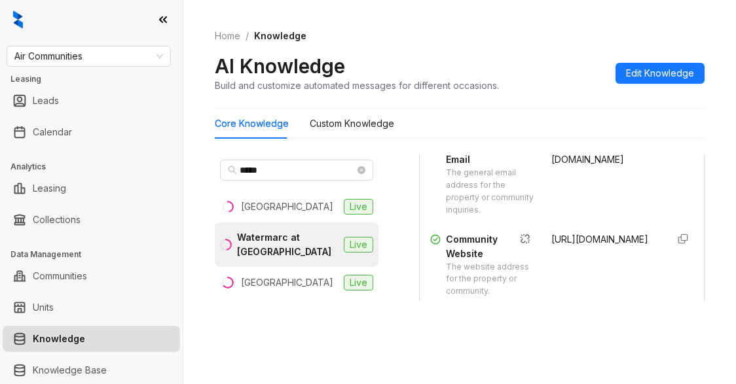
scroll to position [458, 0]
drag, startPoint x: 537, startPoint y: 183, endPoint x: 560, endPoint y: 213, distance: 38.2
click at [560, 213] on div "Community Email The general email address for the property or community inquiri…" at bounding box center [561, 179] width 263 height 78
copy span "thewatermarc.043412@aircommunities.com"
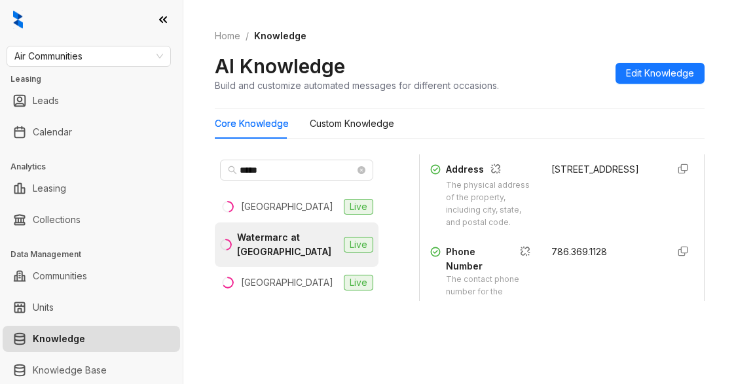
scroll to position [262, 0]
click at [480, 122] on div "Core Knowledge Custom Knowledge" at bounding box center [460, 124] width 490 height 30
click at [503, 120] on div "Core Knowledge Custom Knowledge" at bounding box center [460, 124] width 490 height 30
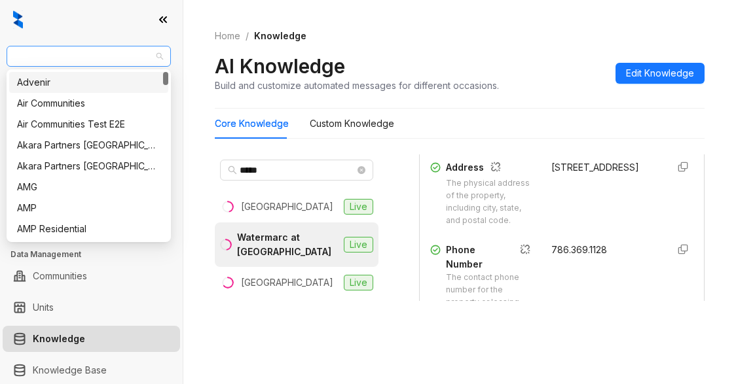
click at [96, 57] on span "Air Communities" at bounding box center [88, 56] width 149 height 20
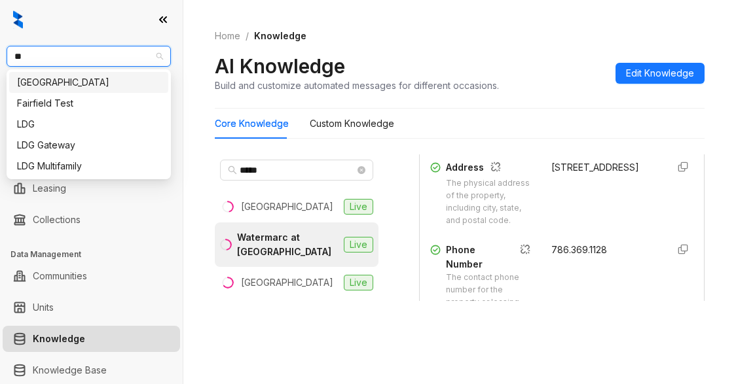
type input "***"
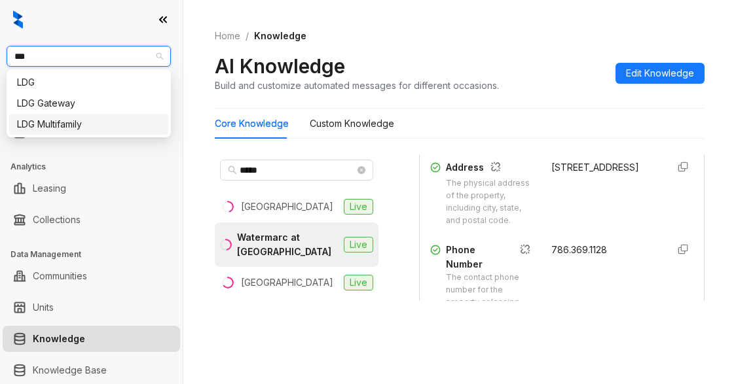
click at [69, 127] on div "LDG Multifamily" at bounding box center [88, 124] width 143 height 14
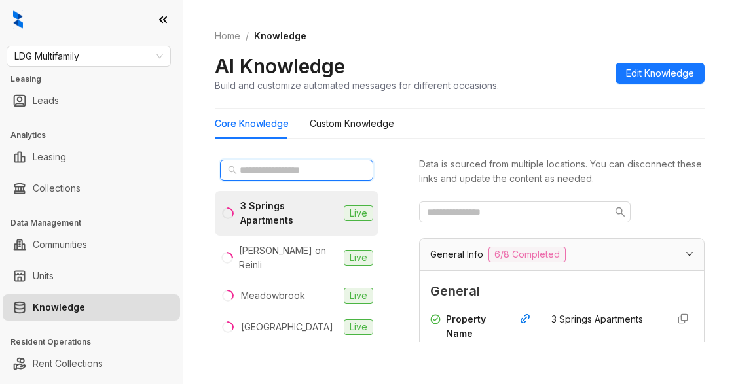
click at [266, 168] on input "text" at bounding box center [297, 170] width 115 height 14
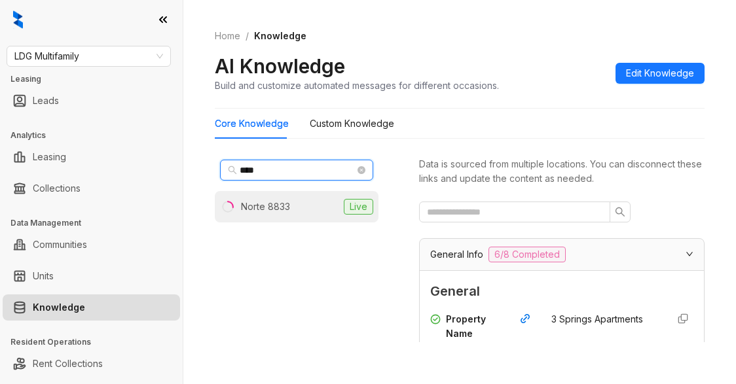
type input "****"
click at [259, 211] on div "Norte 8833" at bounding box center [265, 207] width 49 height 14
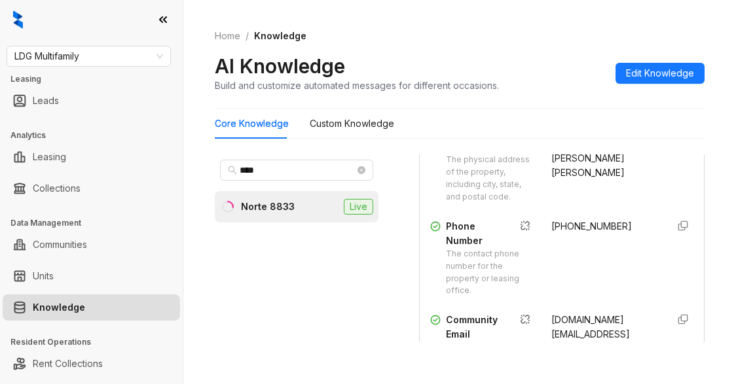
scroll to position [327, 0]
drag, startPoint x: 536, startPoint y: 261, endPoint x: 609, endPoint y: 269, distance: 73.1
click at [609, 269] on div "[PHONE_NUMBER]" at bounding box center [603, 258] width 105 height 78
copy span "[PHONE_NUMBER]"
click at [289, 337] on div "**** Norte 8833 Live" at bounding box center [297, 249] width 164 height 188
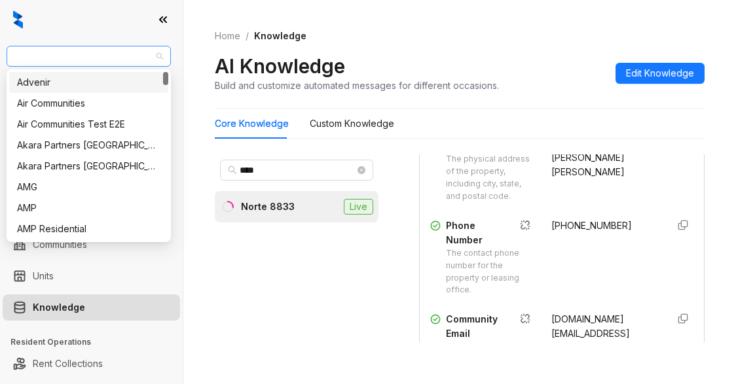
click at [105, 58] on span "LDG Multifamily" at bounding box center [88, 56] width 149 height 20
click at [37, 51] on span "LDG Multifamily" at bounding box center [88, 56] width 149 height 20
type input "**"
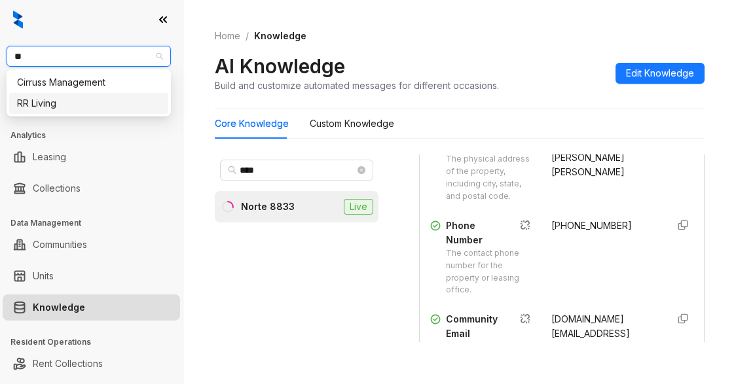
click at [27, 100] on div "RR Living" at bounding box center [88, 103] width 143 height 14
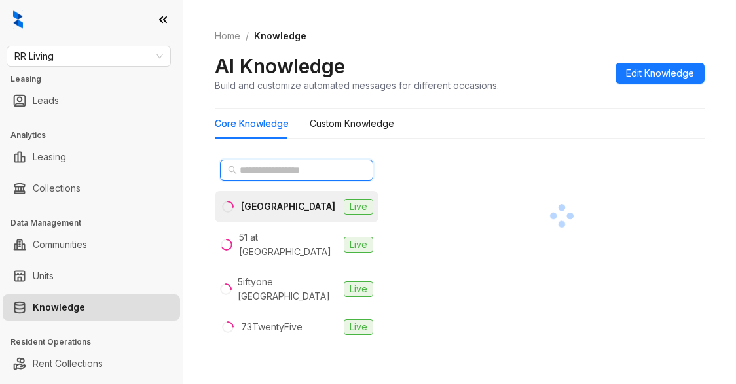
click at [259, 172] on input "text" at bounding box center [297, 170] width 115 height 14
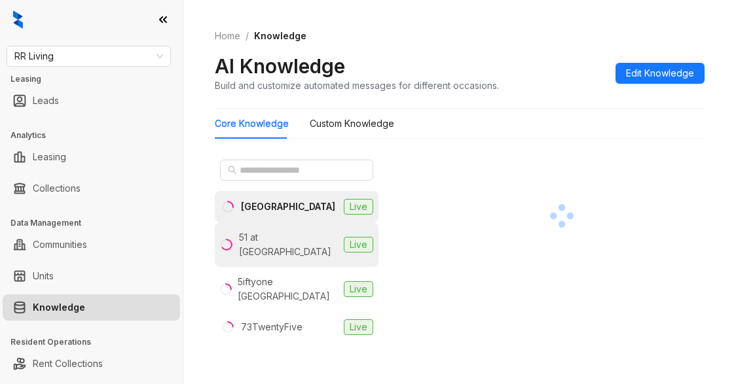
click at [238, 239] on div "51 at [GEOGRAPHIC_DATA]" at bounding box center [279, 244] width 118 height 29
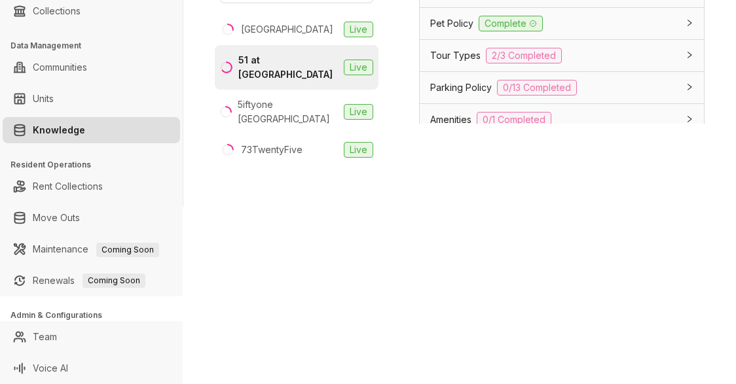
scroll to position [1453, 0]
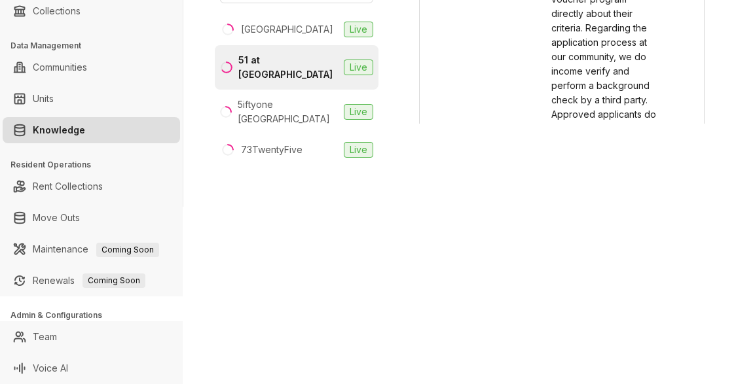
scroll to position [1715, 0]
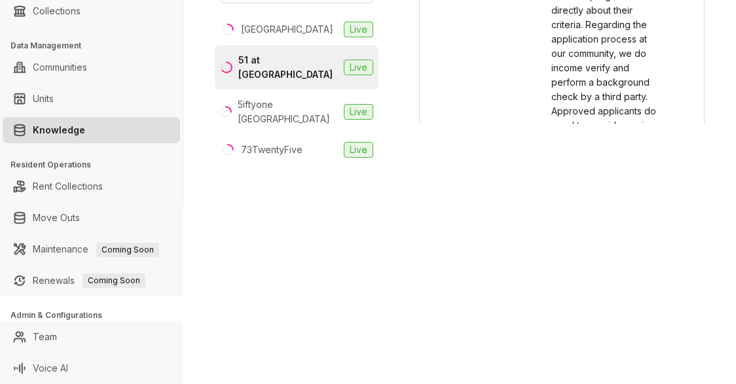
click at [532, 5] on div "Kelsey Response The response Kelsey should give about Section 8 and vouchers Th…" at bounding box center [561, 132] width 263 height 547
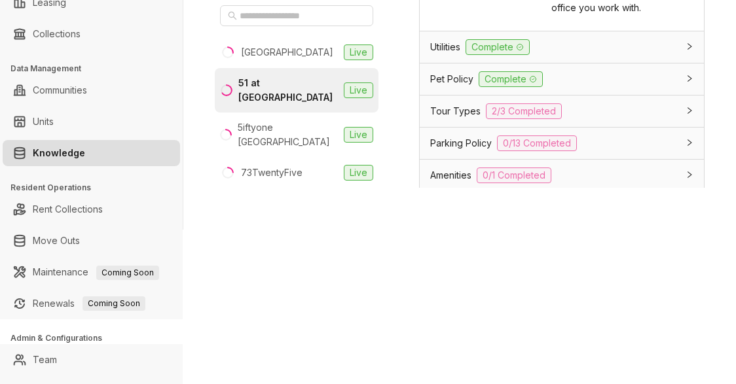
scroll to position [1863, 0]
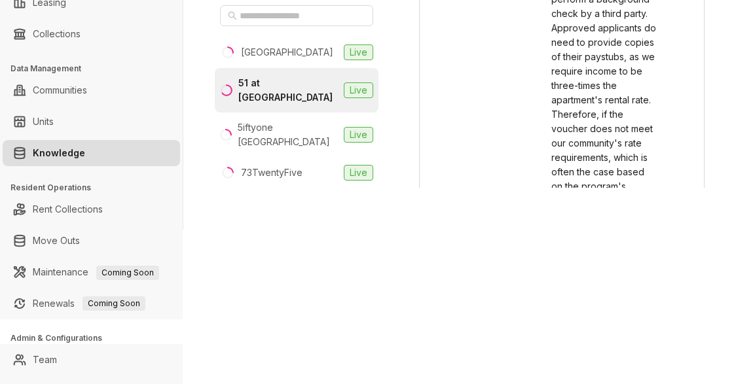
drag, startPoint x: 537, startPoint y: 6, endPoint x: 630, endPoint y: 159, distance: 179.5
click at [630, 159] on div "Kelsey Response The response Kelsey should give about Section 8 and vouchers Th…" at bounding box center [561, 49] width 263 height 547
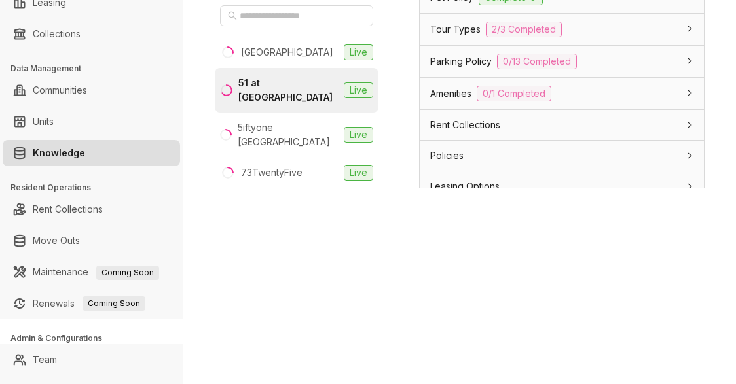
scroll to position [2292, 0]
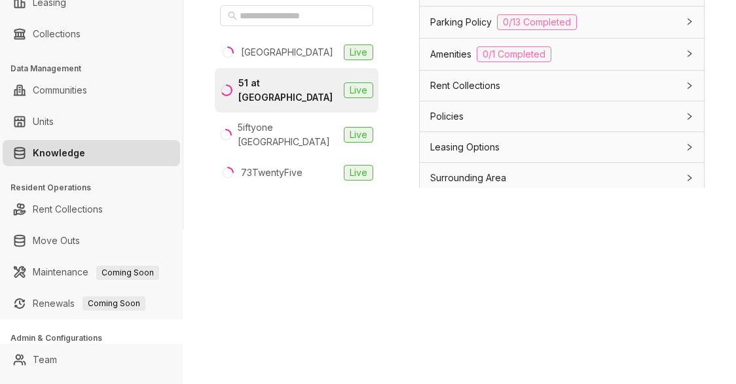
copy div "Thank you for inquiring! At our community, we accept multiple forms of payment.…"
click at [609, 291] on div "RR Living Leasing Leads Analytics Leasing Collections Data Management Communiti…" at bounding box center [368, 192] width 736 height 384
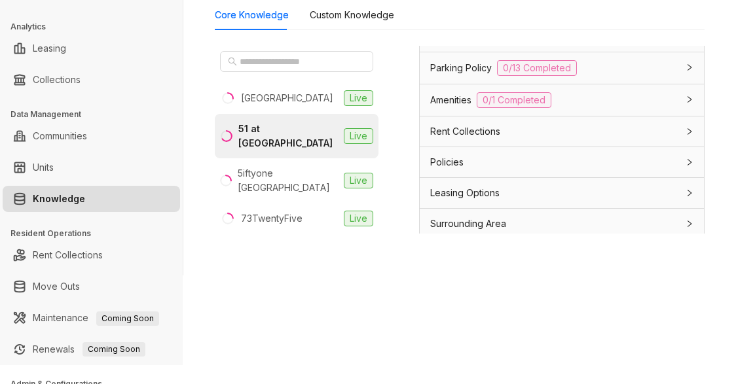
scroll to position [0, 0]
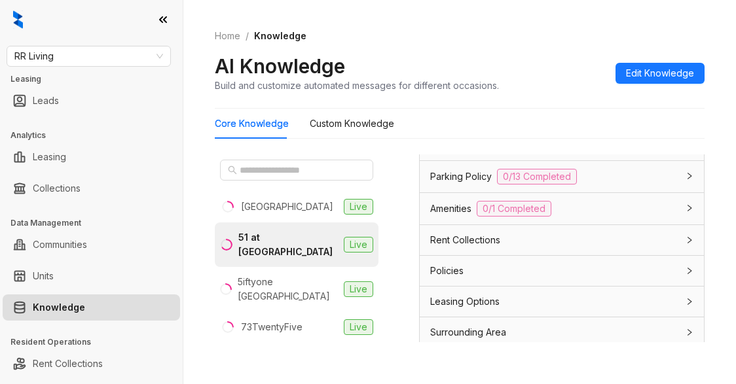
click at [507, 103] on div "Home / Knowledge AI Knowledge Build and customize automated messages for differ…" at bounding box center [460, 61] width 490 height 96
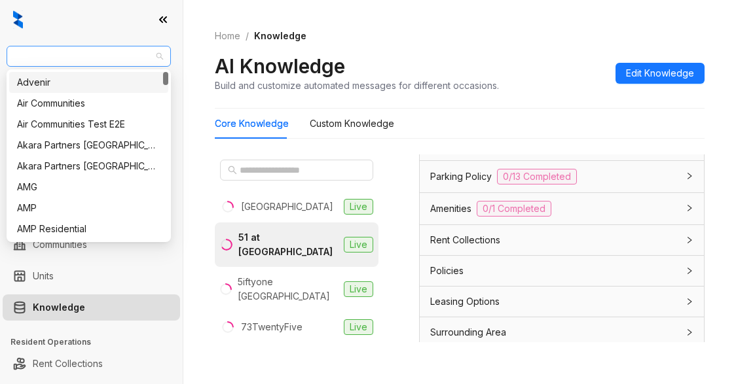
click at [67, 50] on span "RR Living" at bounding box center [88, 56] width 149 height 20
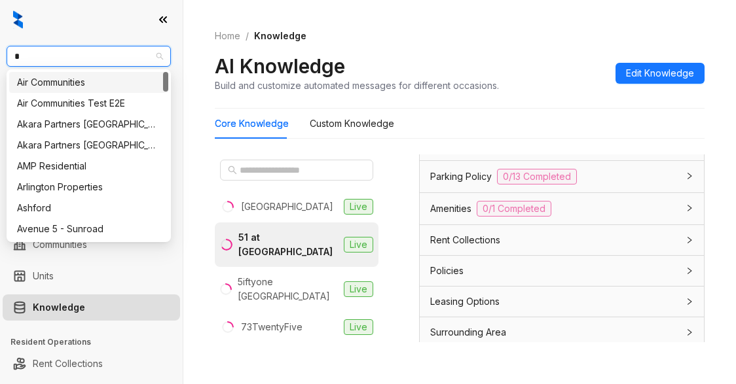
type input "**"
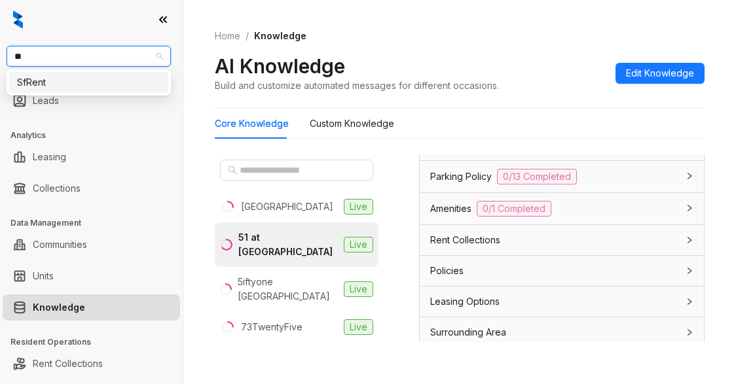
click at [32, 82] on div "SfRent" at bounding box center [88, 82] width 143 height 14
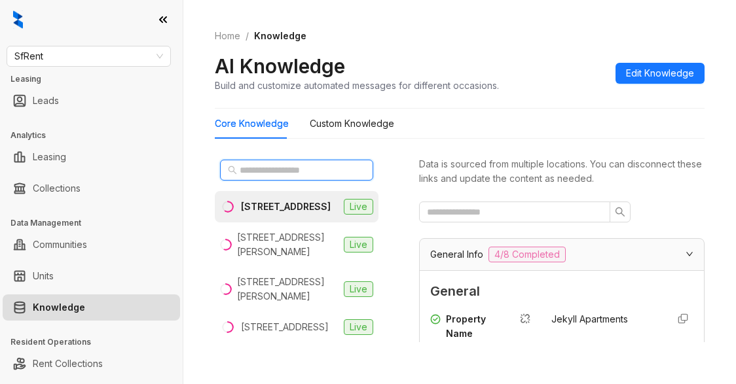
click at [242, 166] on input "text" at bounding box center [297, 170] width 115 height 14
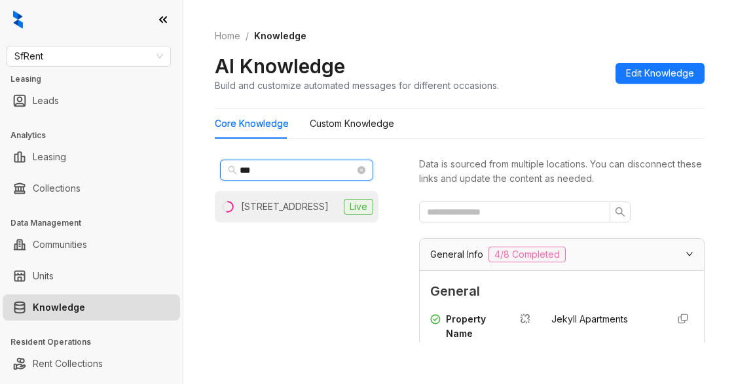
type input "***"
click at [251, 213] on div "[STREET_ADDRESS]" at bounding box center [285, 207] width 88 height 14
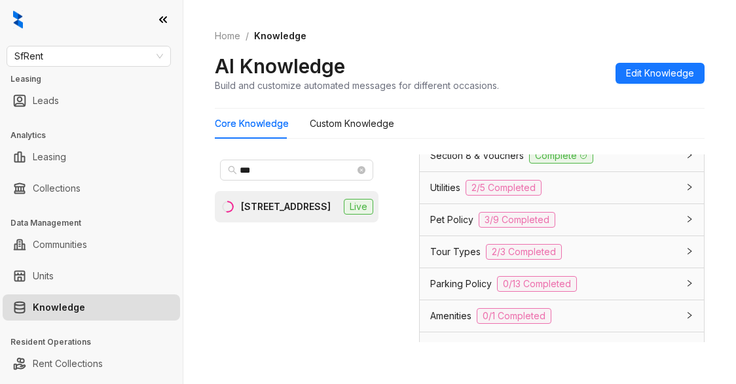
scroll to position [1244, 0]
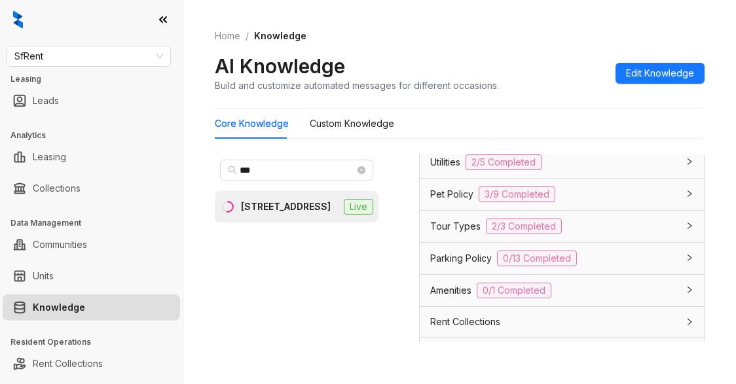
click at [431, 170] on span "Utilities" at bounding box center [445, 162] width 30 height 14
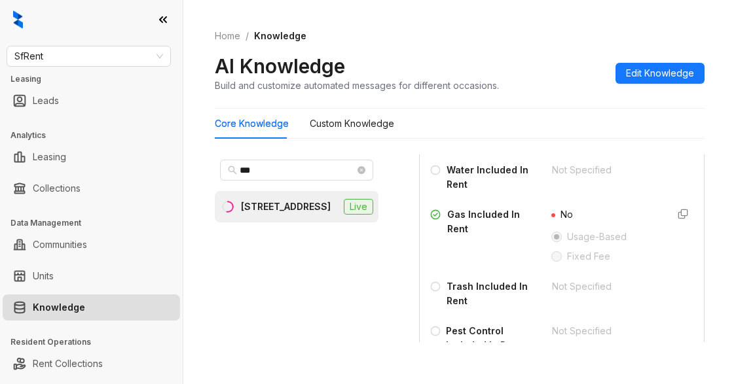
scroll to position [1375, 0]
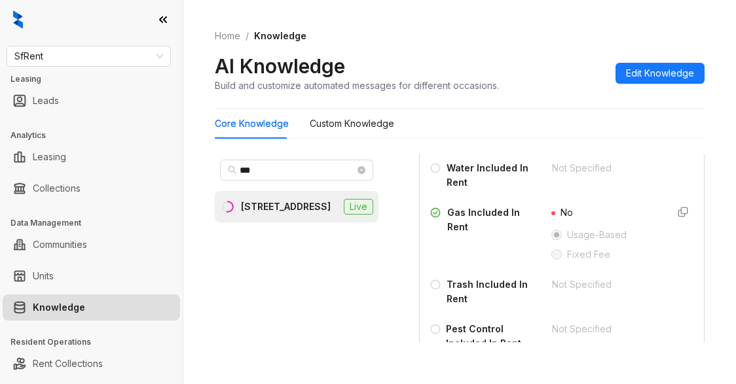
click at [539, 126] on div "Core Knowledge Custom Knowledge" at bounding box center [460, 124] width 490 height 30
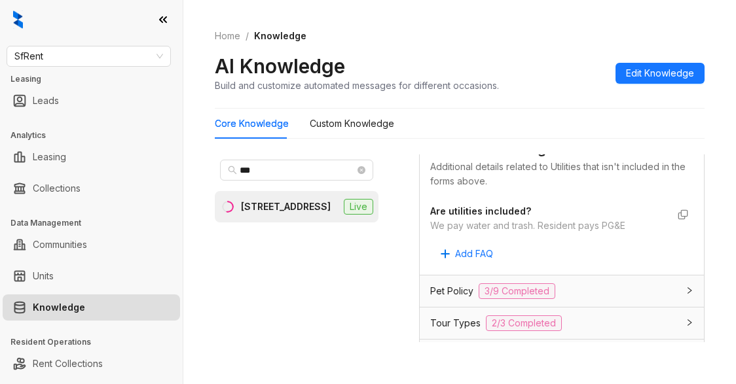
scroll to position [1768, 0]
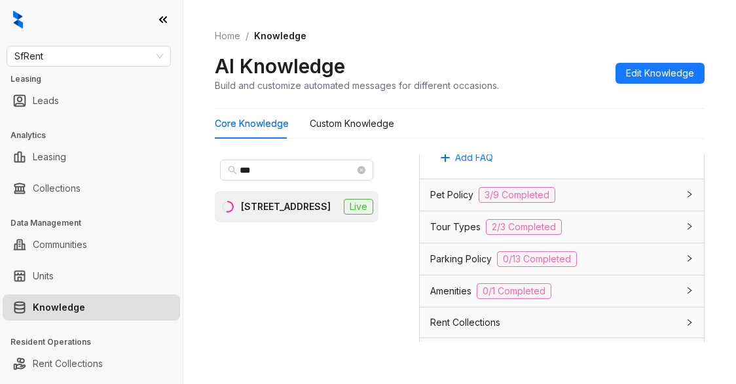
drag, startPoint x: 430, startPoint y: 205, endPoint x: 620, endPoint y: 206, distance: 189.9
click at [634, 137] on div "We pay water and trash. Resident pays PG&E" at bounding box center [548, 129] width 237 height 14
copy div "We pay water and trash. Resident pays PG&E"
click at [537, 49] on div "Home / Knowledge AI Knowledge Build and customize automated messages for differ…" at bounding box center [460, 61] width 490 height 96
